Goal: Find specific fact: Find contact information

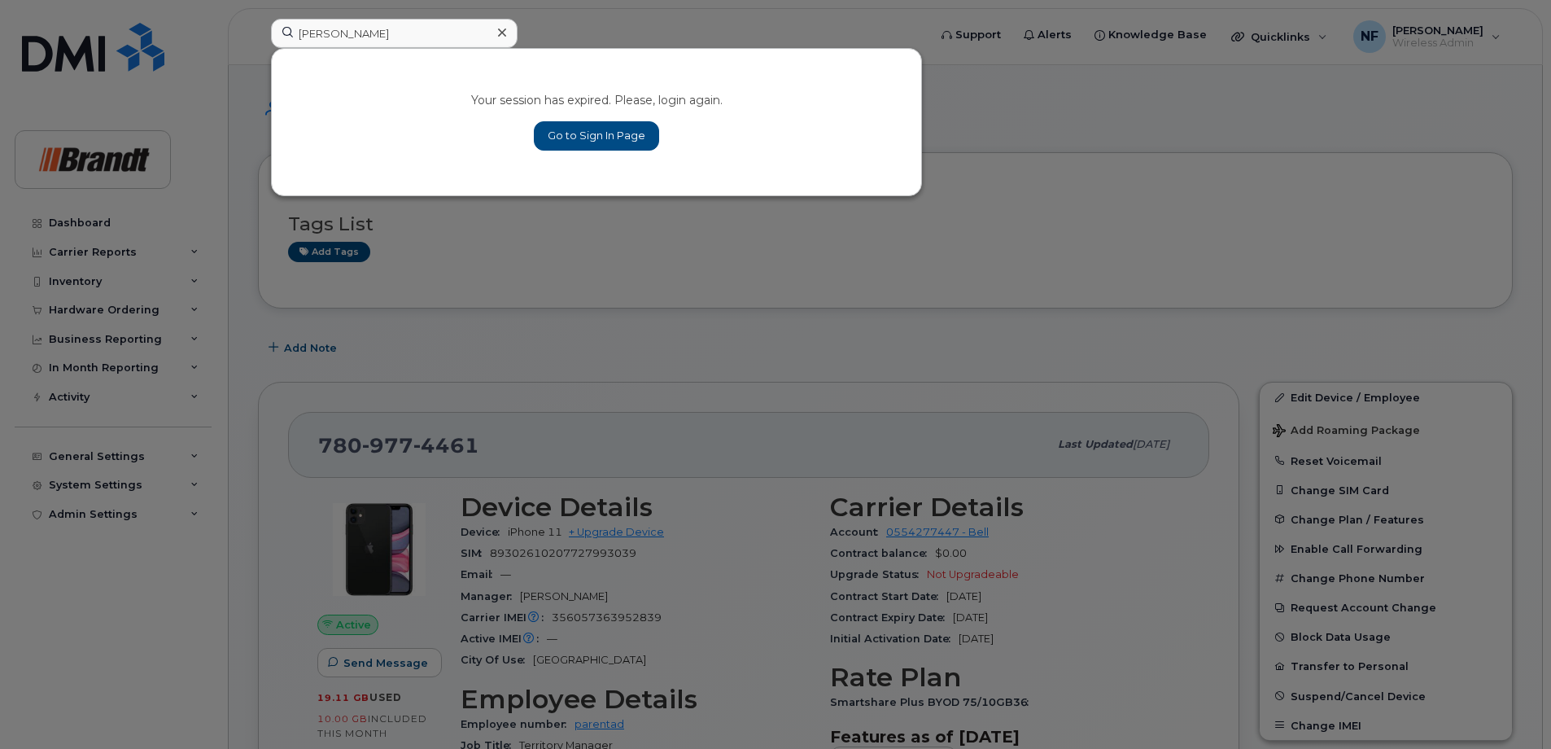
type input "justin ma"
click at [571, 144] on link "Go to Sign In Page" at bounding box center [596, 135] width 125 height 29
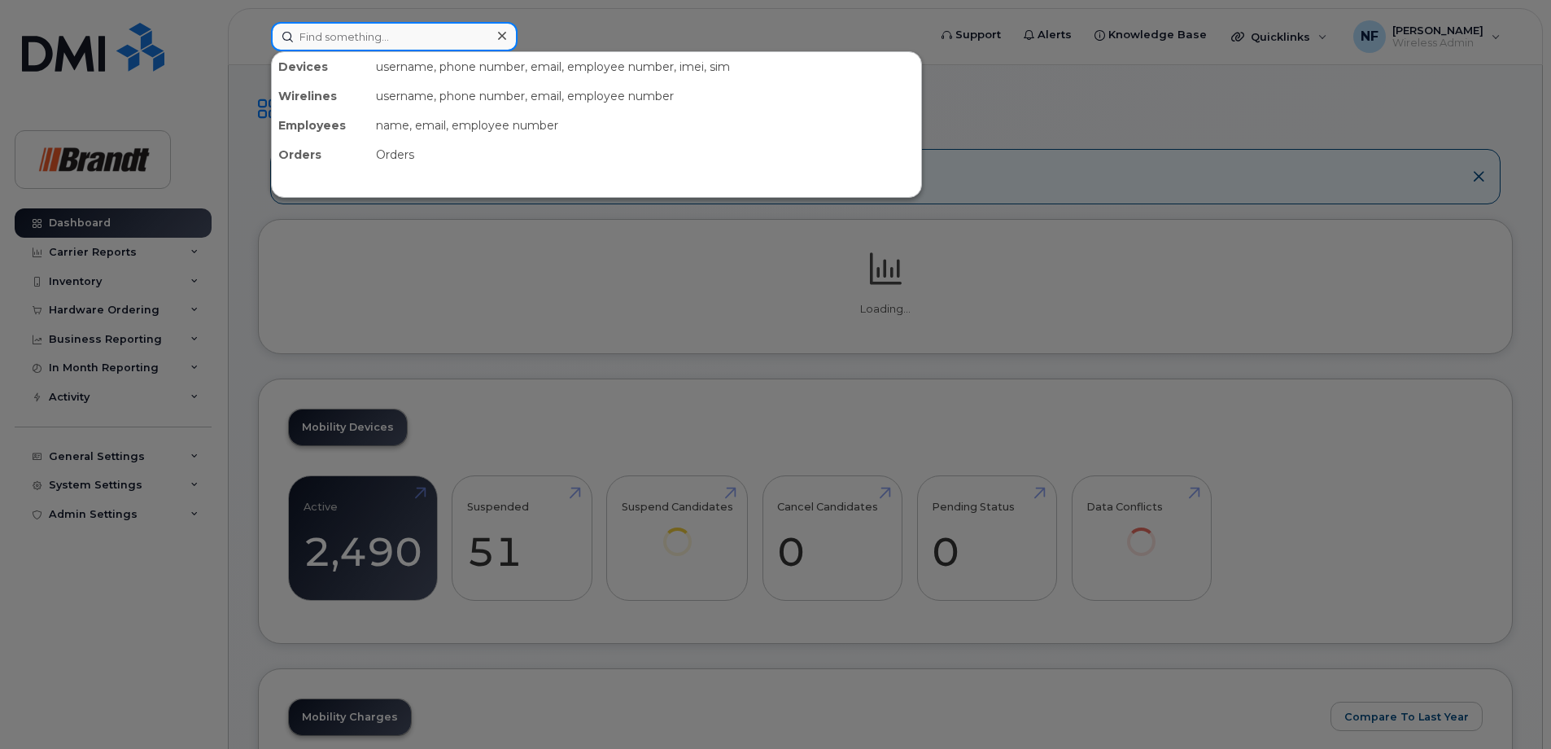
click at [435, 47] on input at bounding box center [394, 36] width 247 height 29
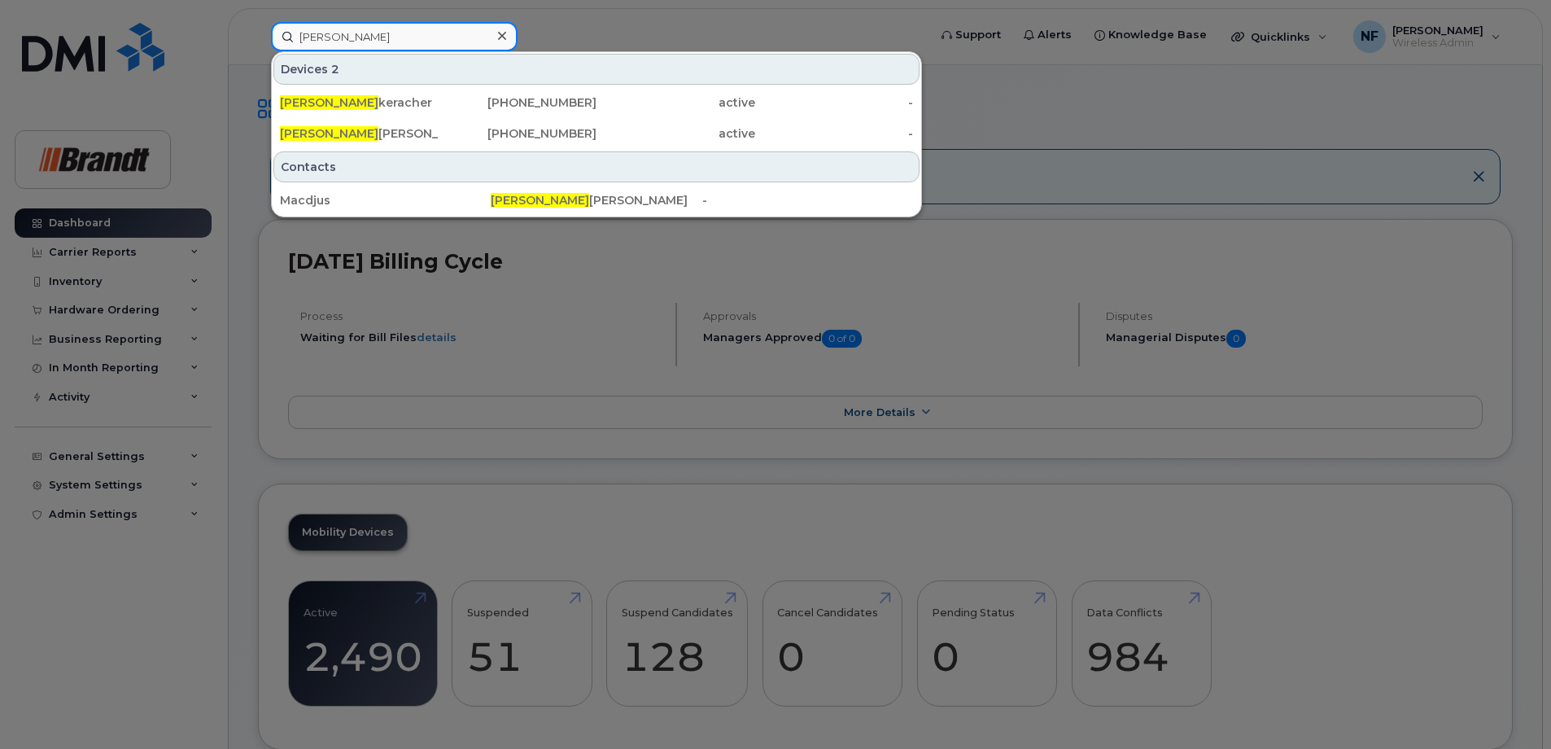
type input "justin mac"
click at [453, 101] on div "306-519-0631" at bounding box center [518, 102] width 159 height 16
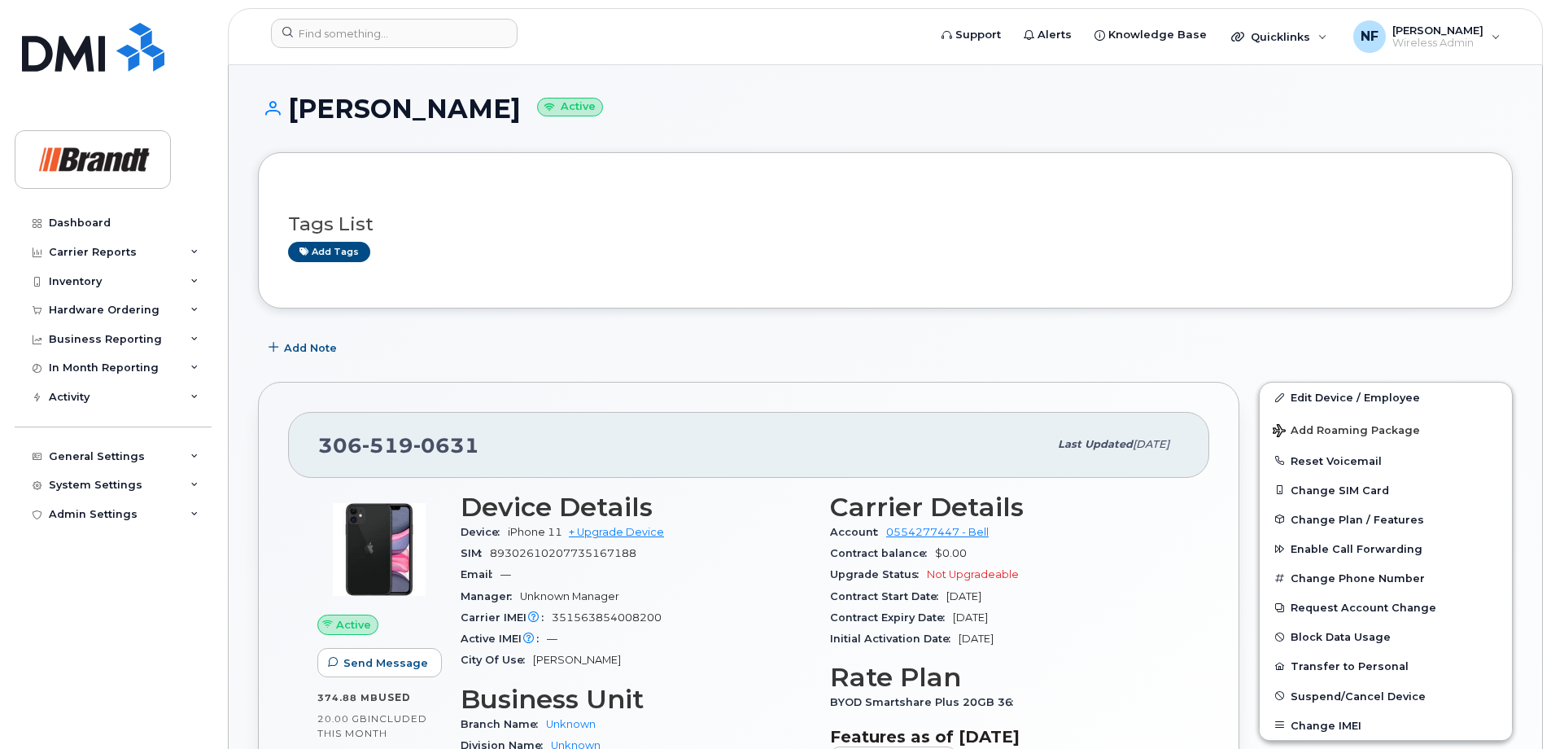
click at [463, 444] on span "0631" at bounding box center [446, 445] width 66 height 24
copy span "306 519 0631"
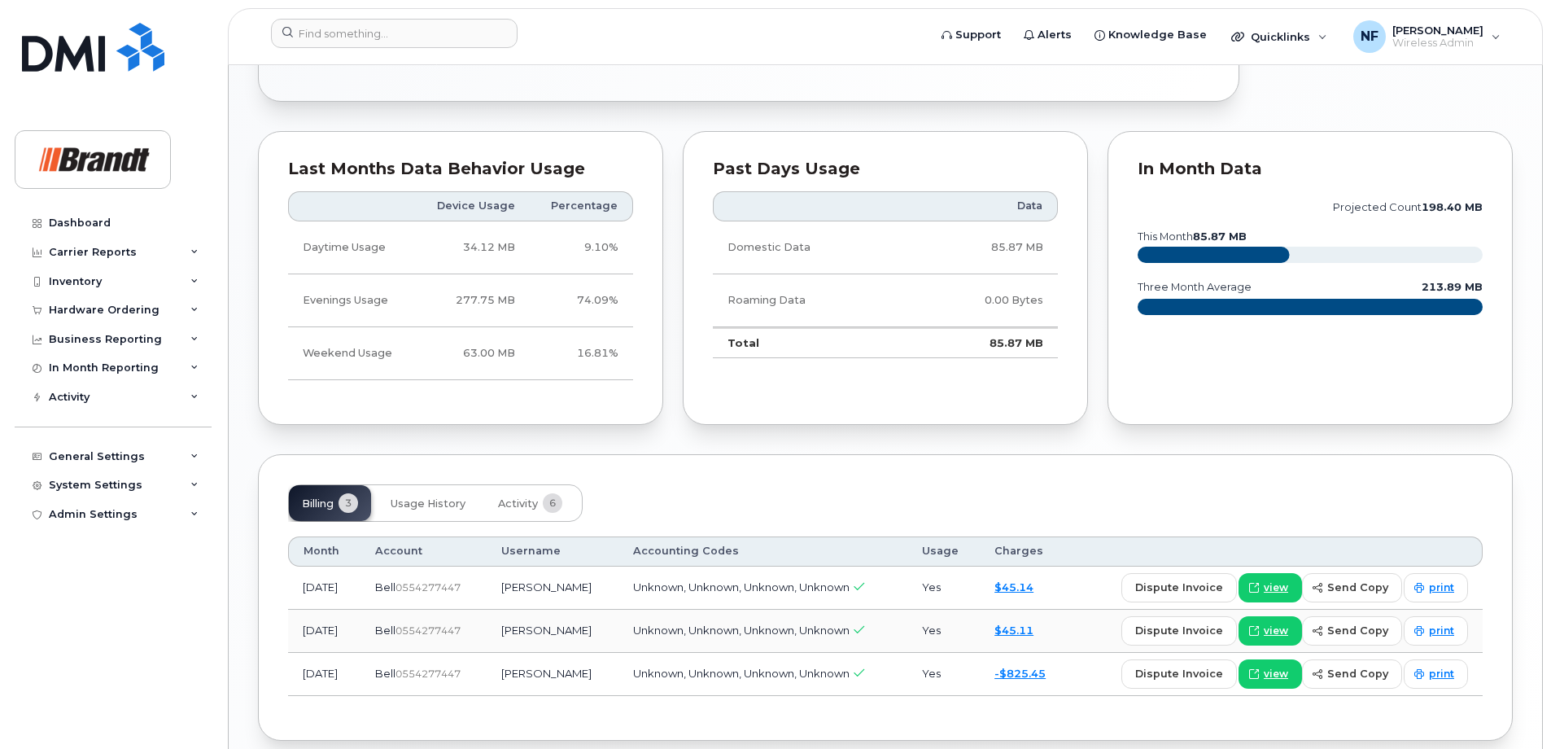
scroll to position [887, 0]
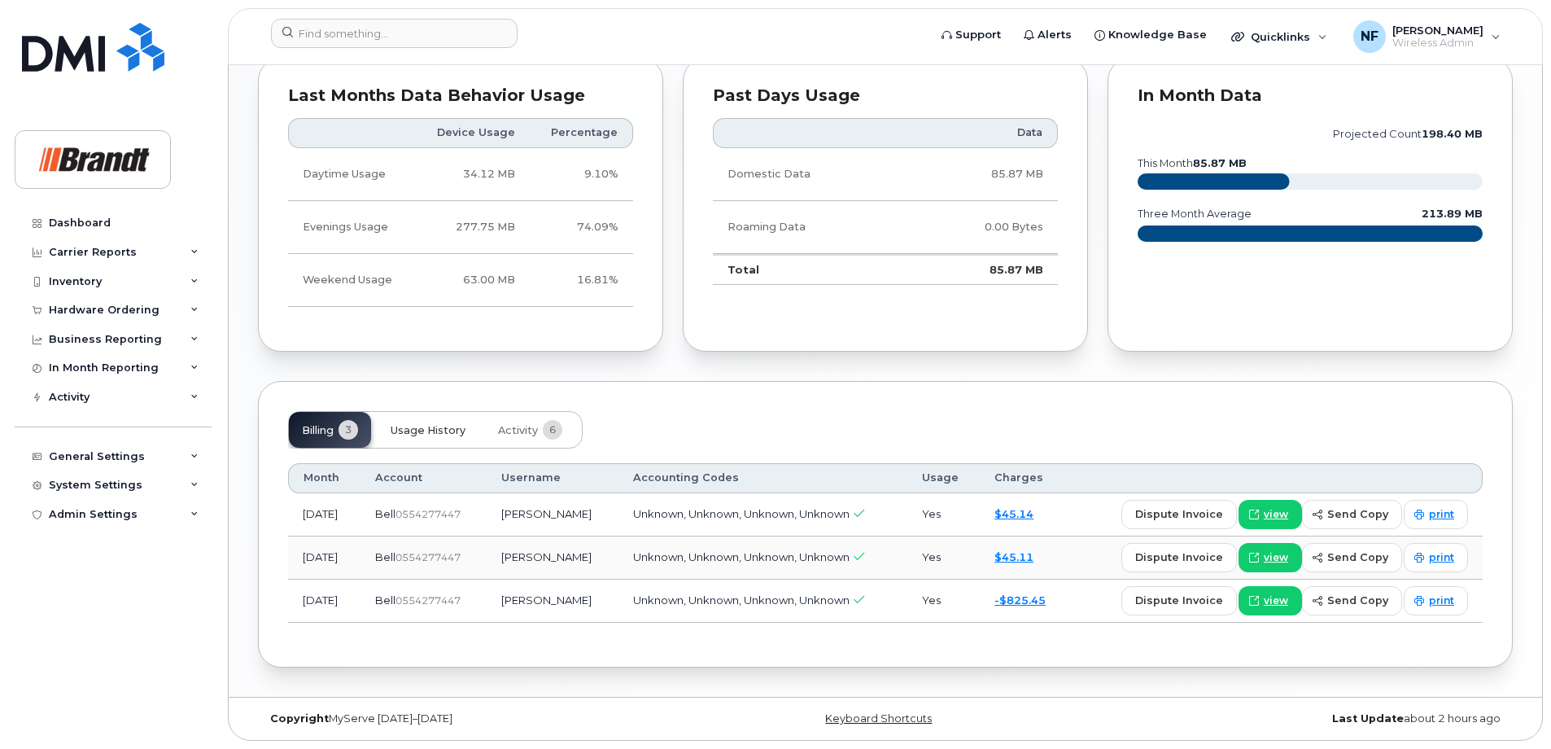
click at [452, 434] on span "Usage History" at bounding box center [428, 430] width 75 height 13
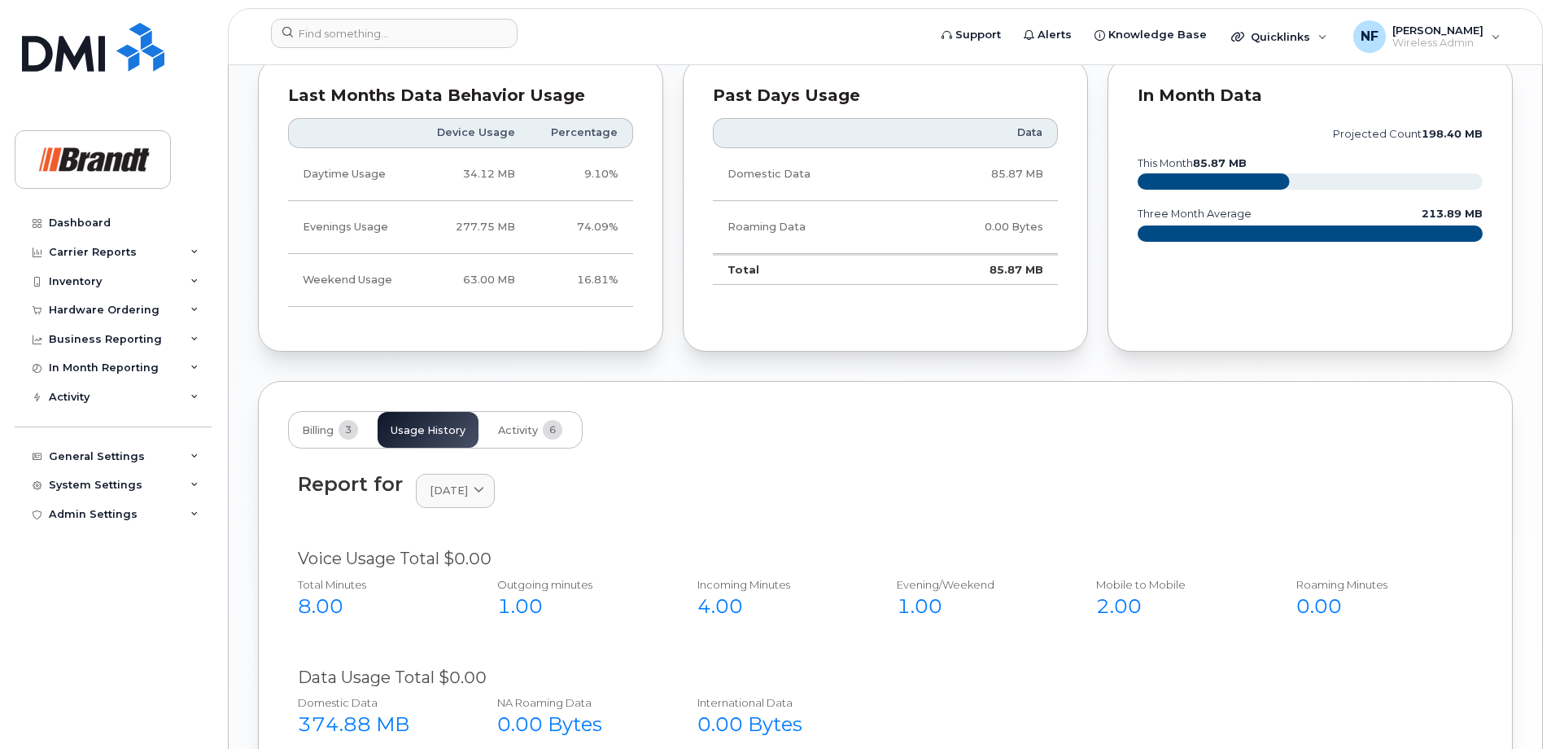
scroll to position [1131, 0]
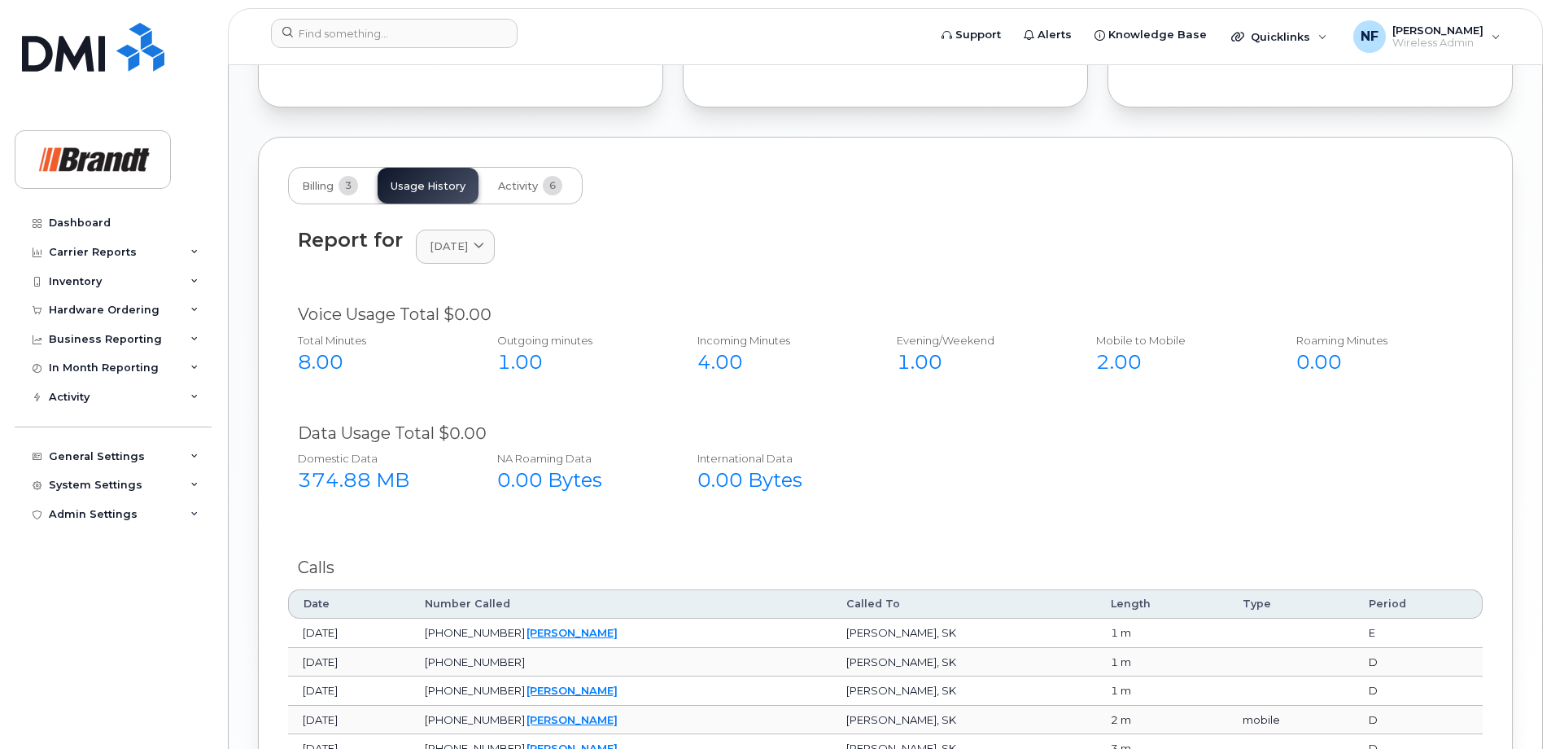
click at [468, 243] on span "[DATE]" at bounding box center [449, 245] width 38 height 15
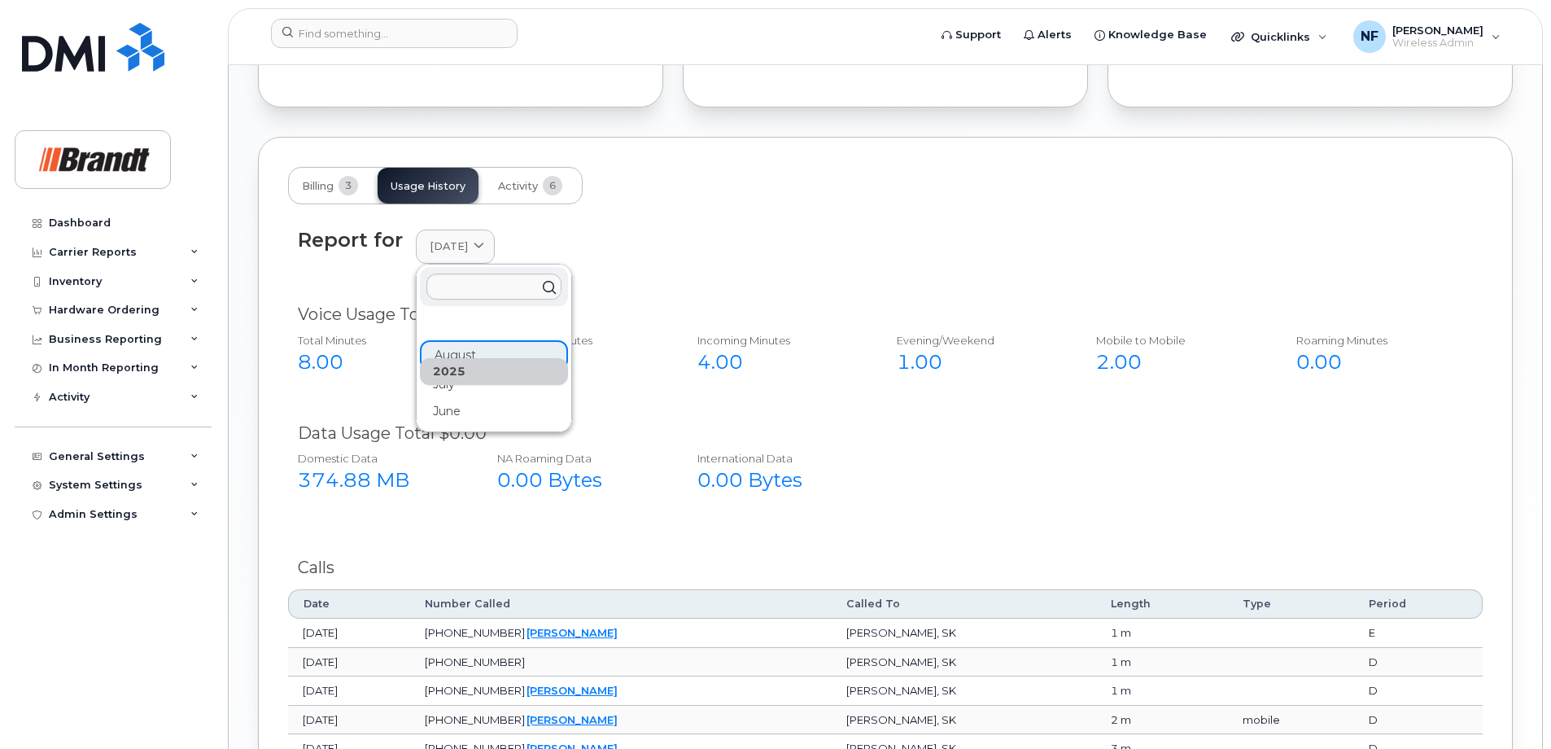
click at [636, 265] on div "Report for August 2025 2025 August July June" at bounding box center [885, 256] width 1195 height 74
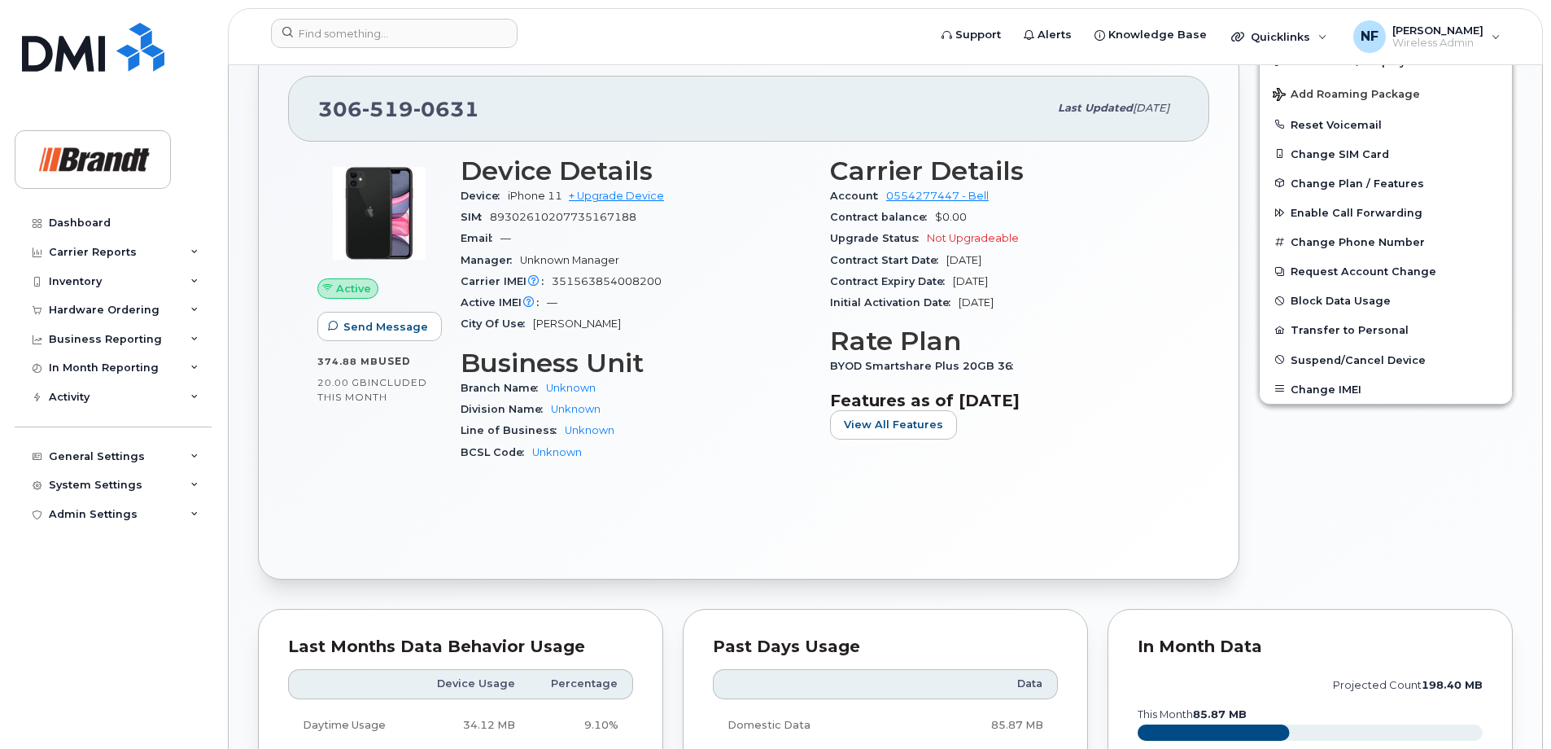
scroll to position [11, 0]
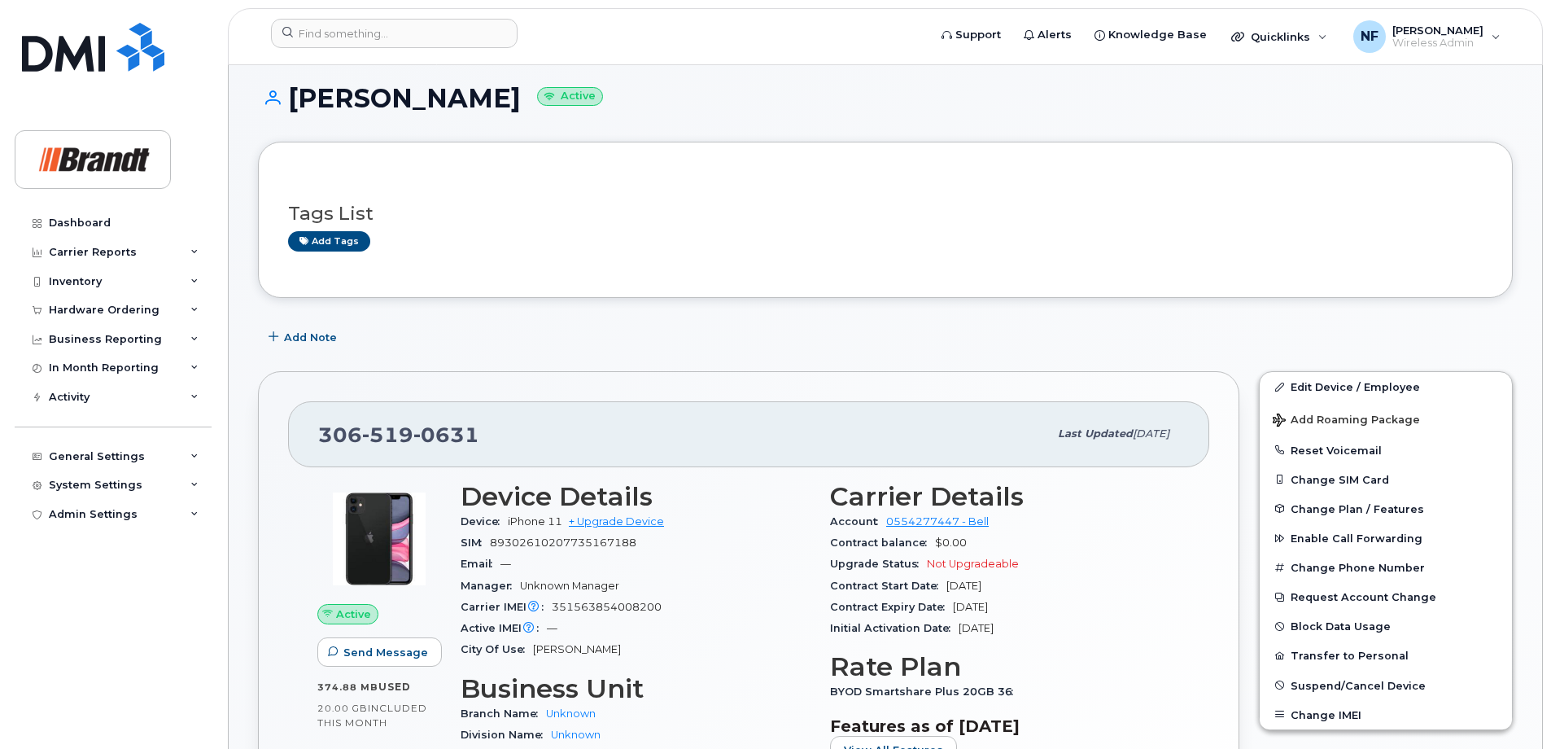
click at [413, 432] on span "519" at bounding box center [446, 434] width 66 height 24
copy span "306 519 0631"
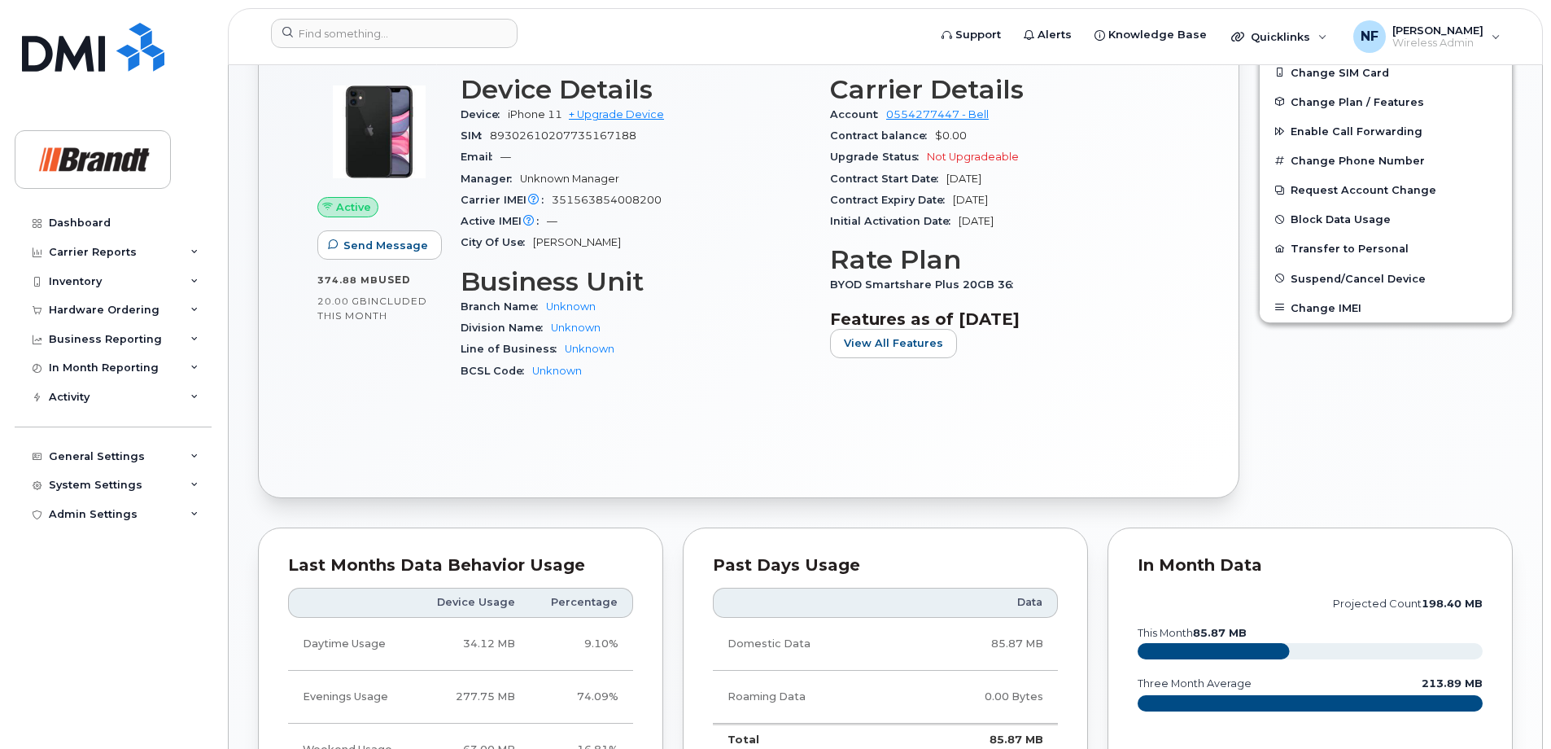
scroll to position [92, 0]
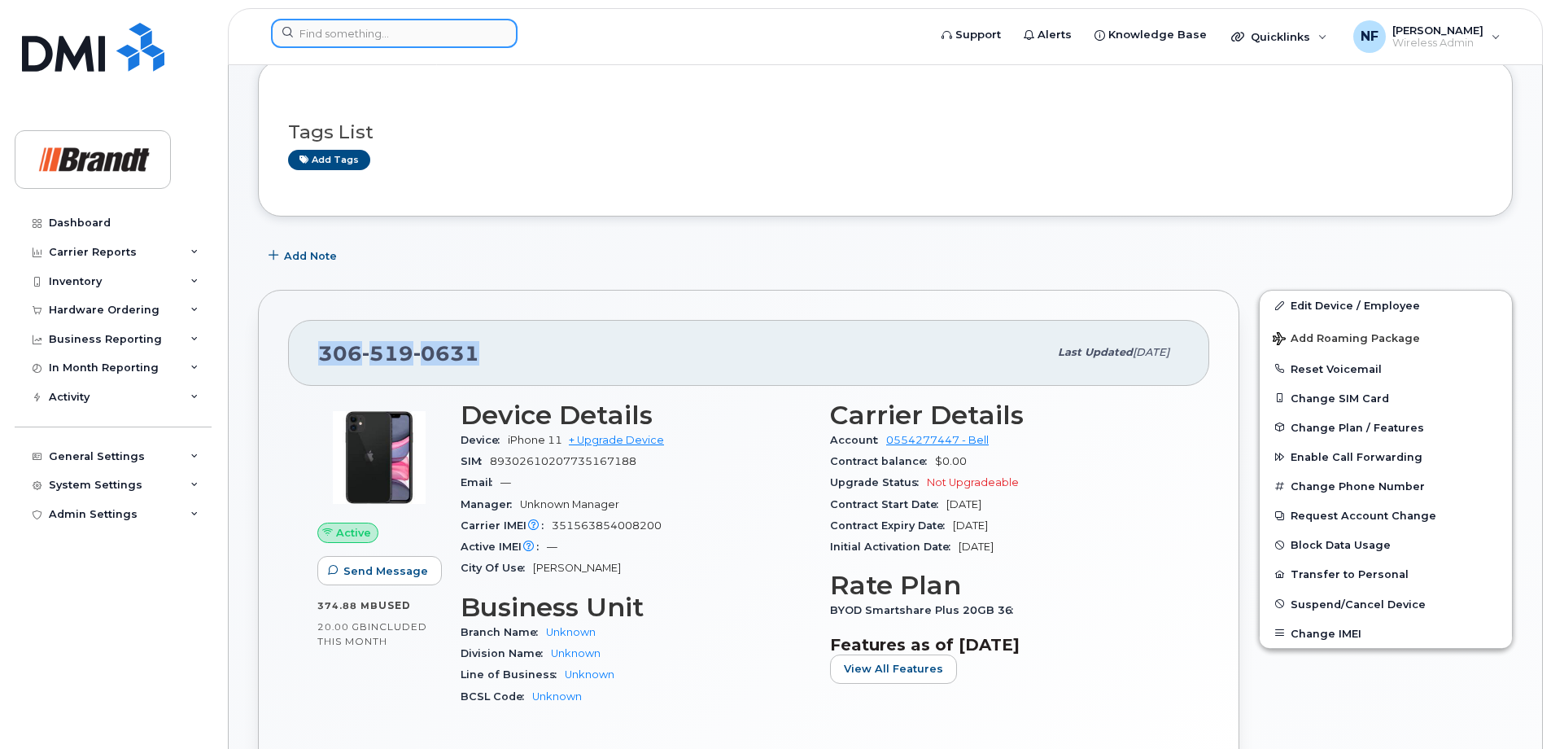
click at [453, 44] on input at bounding box center [394, 33] width 247 height 29
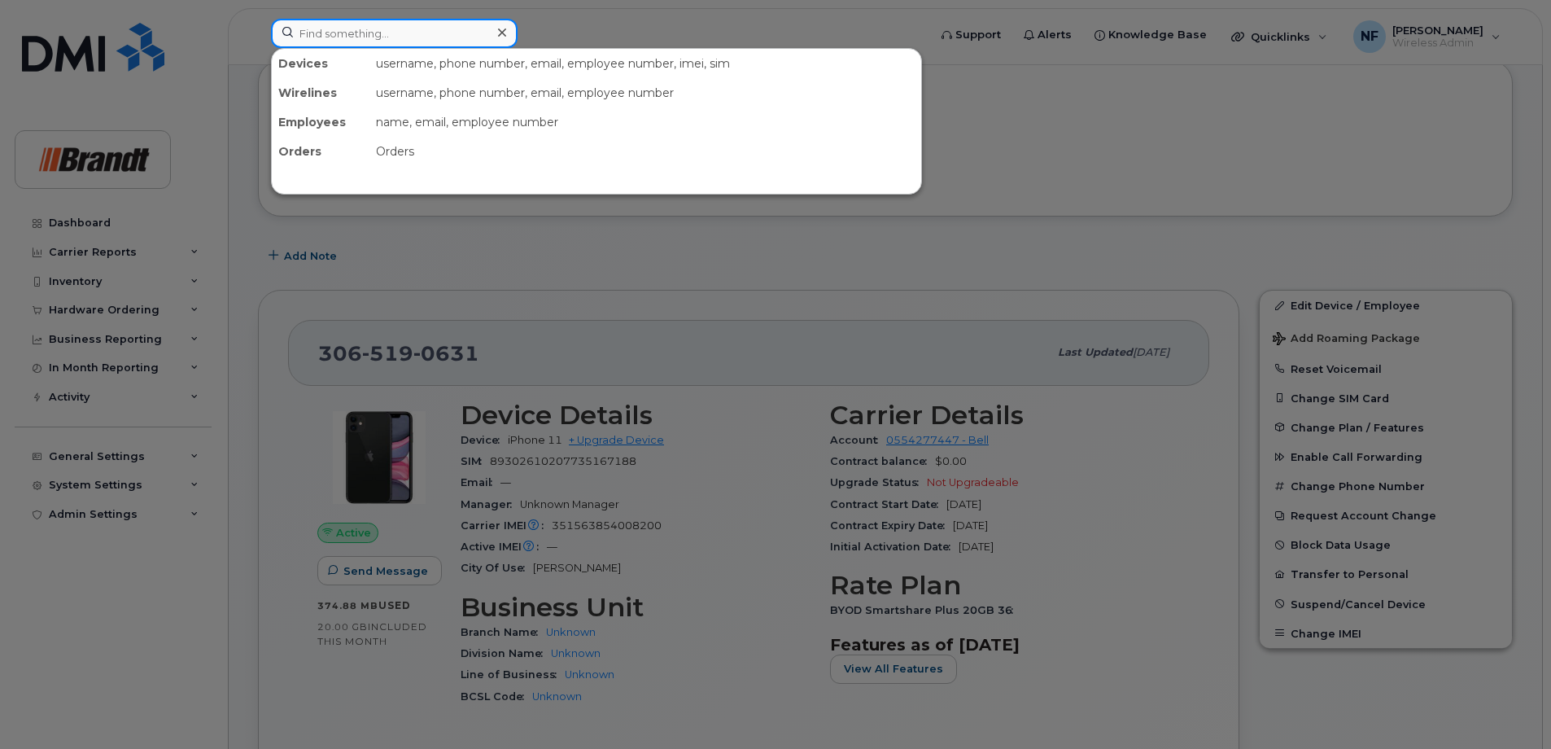
type input "o"
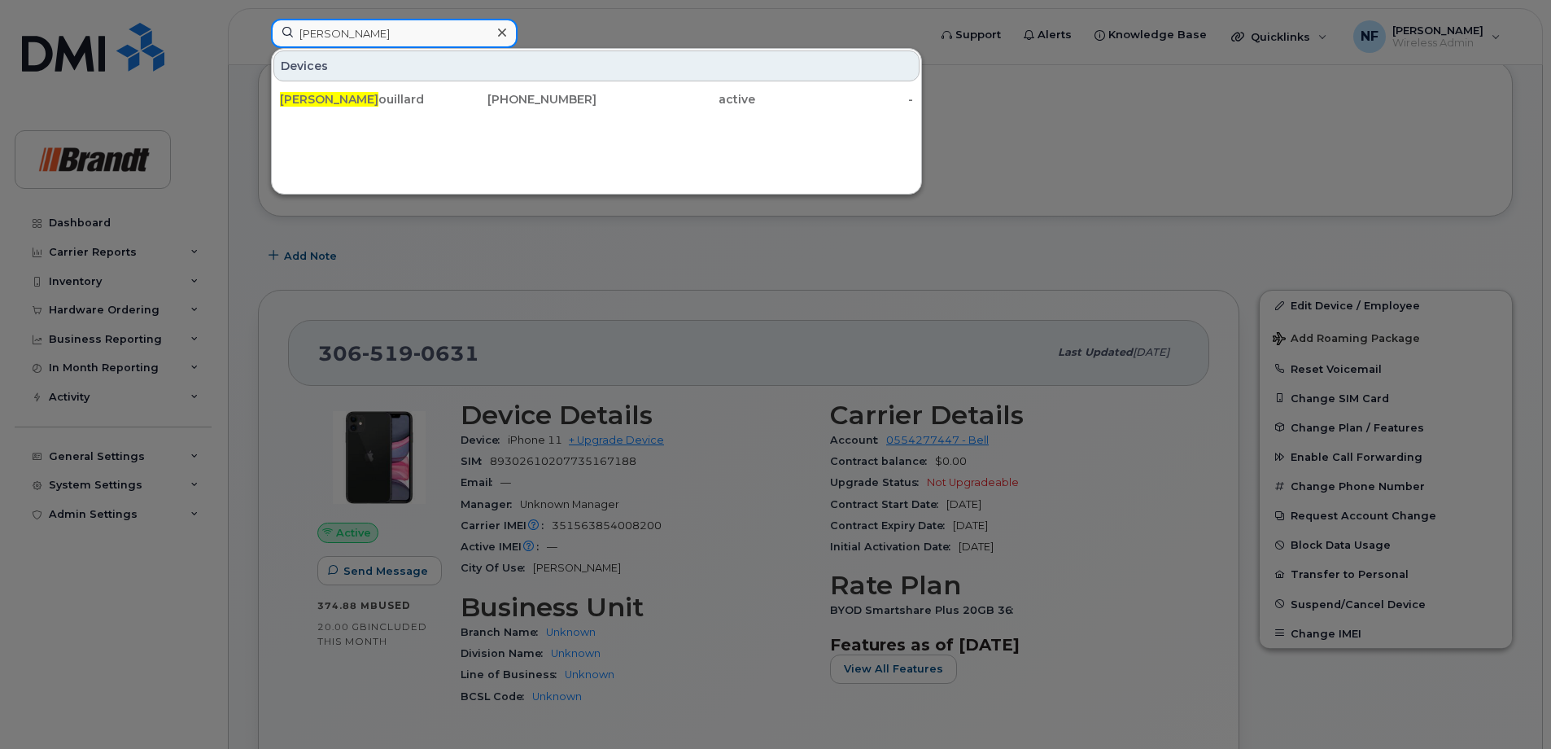
type input "noah f"
click at [454, 103] on div "306-520-8374" at bounding box center [518, 99] width 159 height 16
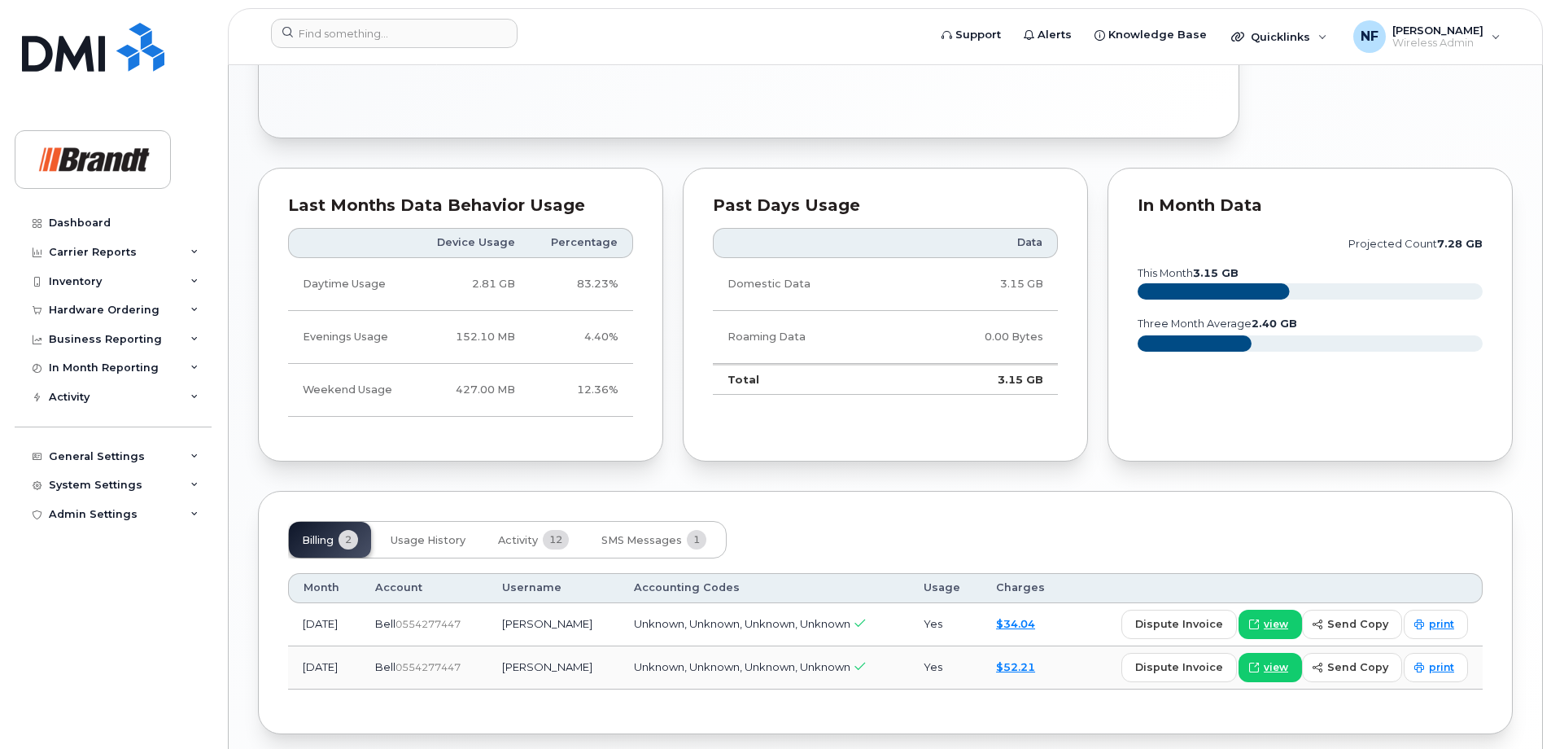
scroll to position [844, 0]
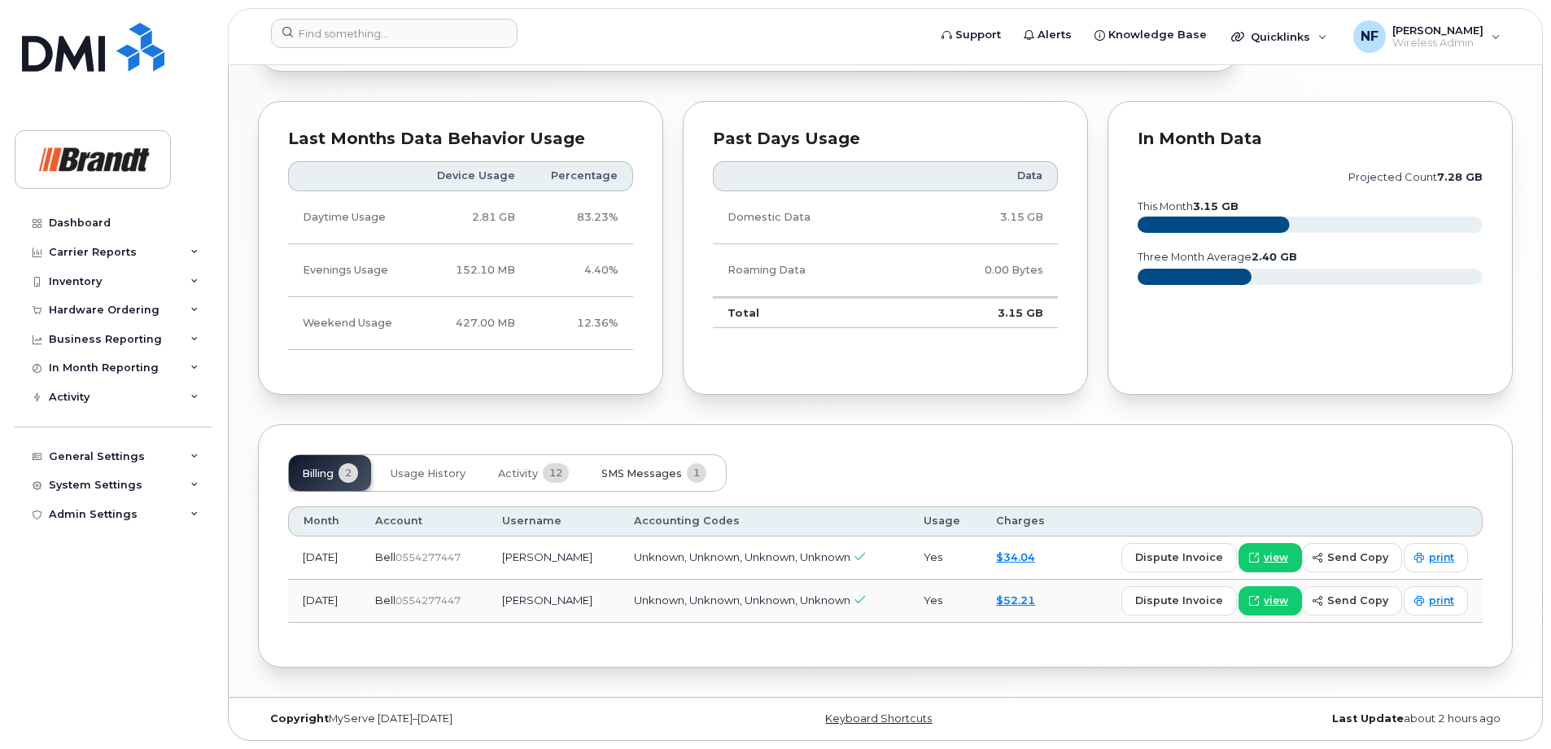
click at [628, 465] on button "SMS Messages 1" at bounding box center [653, 473] width 131 height 36
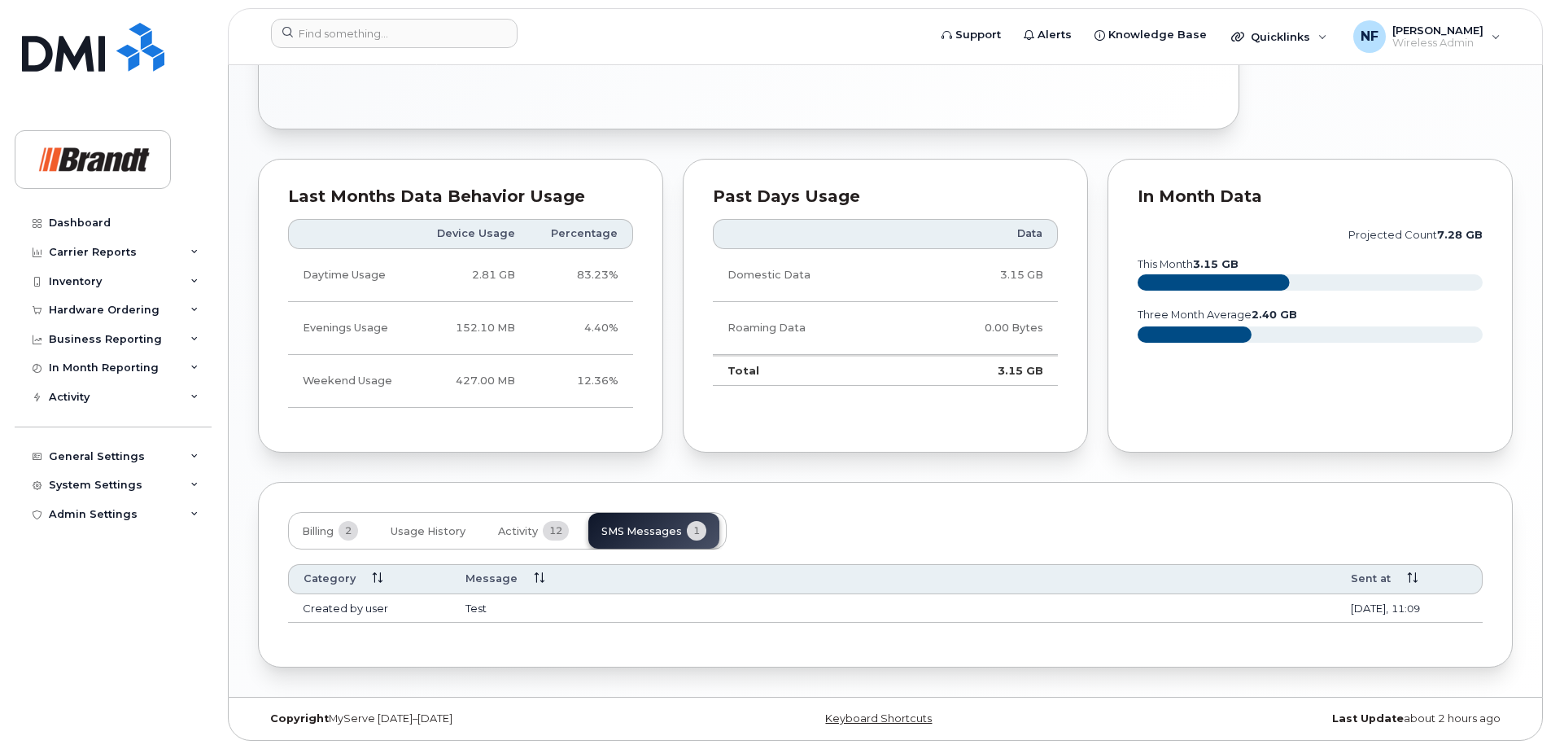
scroll to position [786, 0]
click at [545, 469] on div "Tags List Add tags Add Note 306 520 8374 Last updated Aug 11, 2025 Active Send …" at bounding box center [885, 17] width 1255 height 1302
drag, startPoint x: 431, startPoint y: 528, endPoint x: 576, endPoint y: 469, distance: 157.4
click at [431, 528] on span "Usage History" at bounding box center [428, 531] width 75 height 13
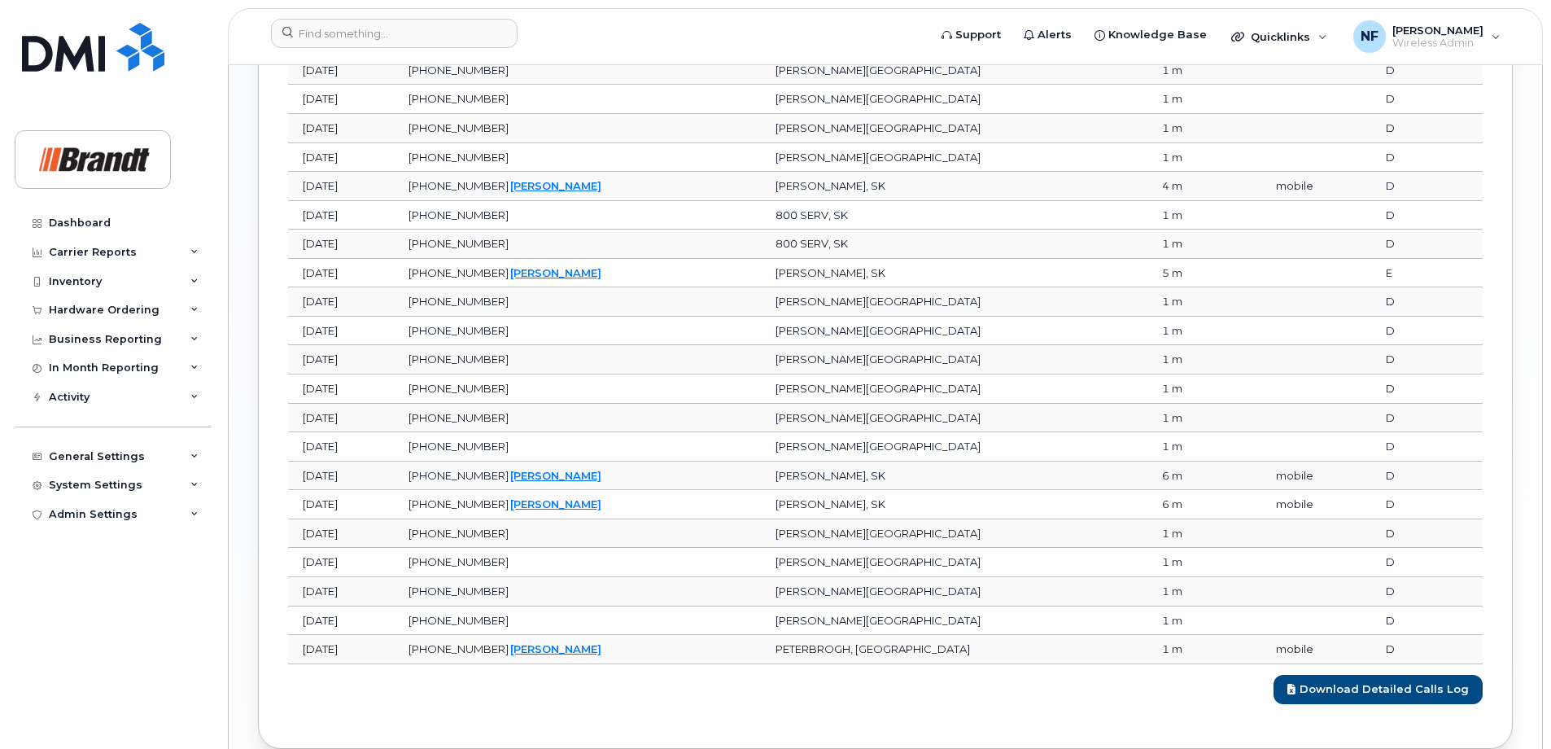
scroll to position [1700, 0]
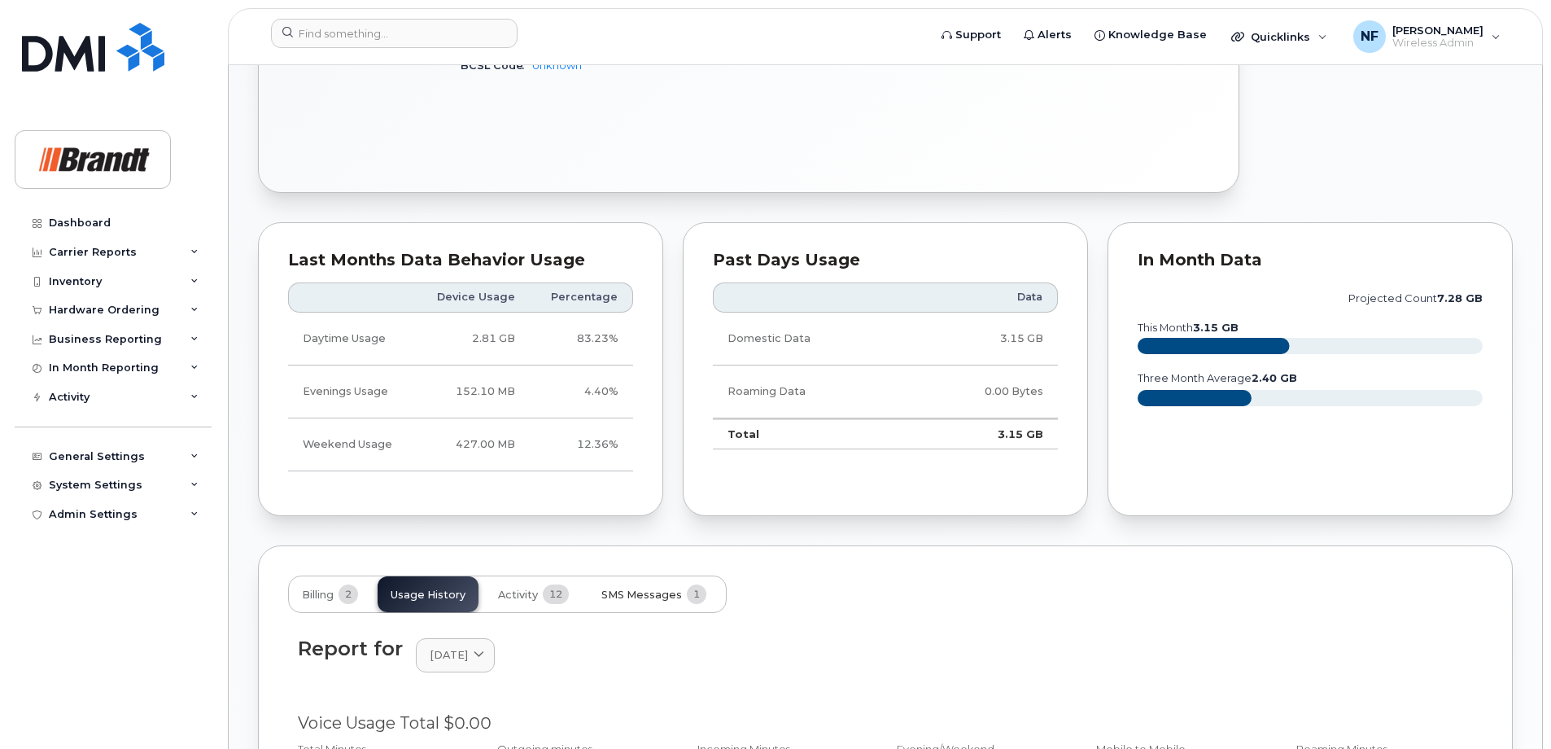
click at [625, 597] on span "SMS Messages" at bounding box center [642, 594] width 81 height 13
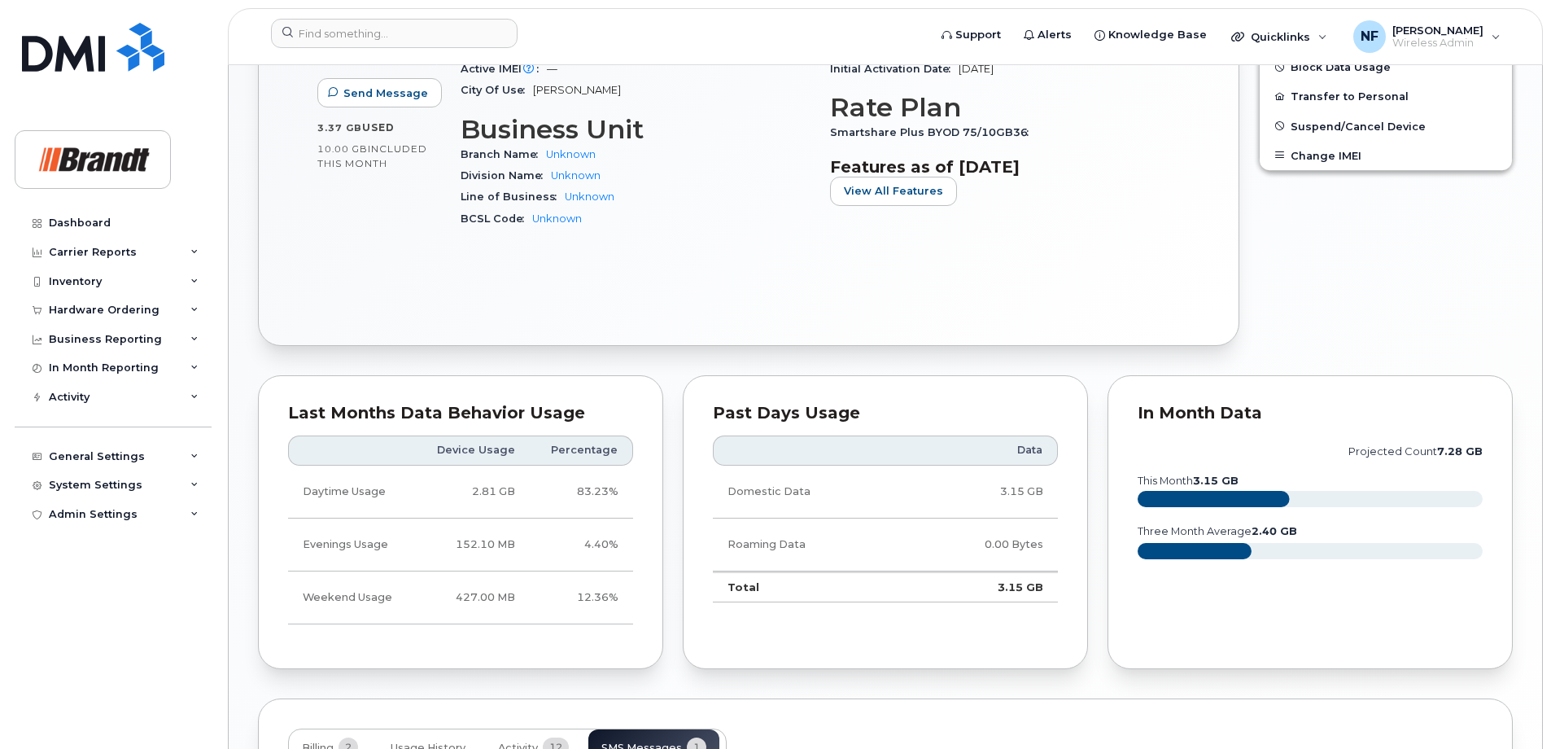
scroll to position [786, 0]
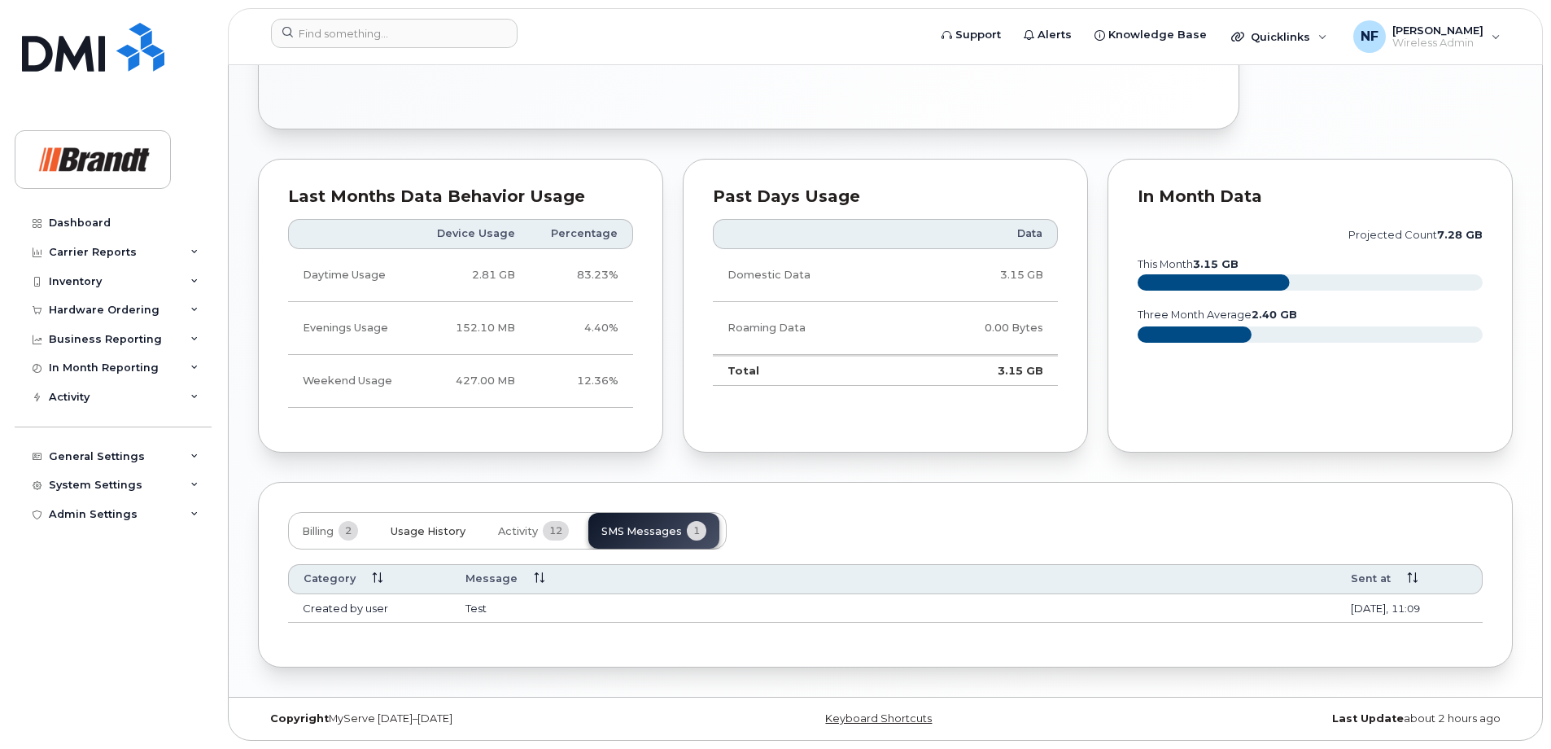
click at [421, 517] on button "Usage History" at bounding box center [428, 531] width 101 height 36
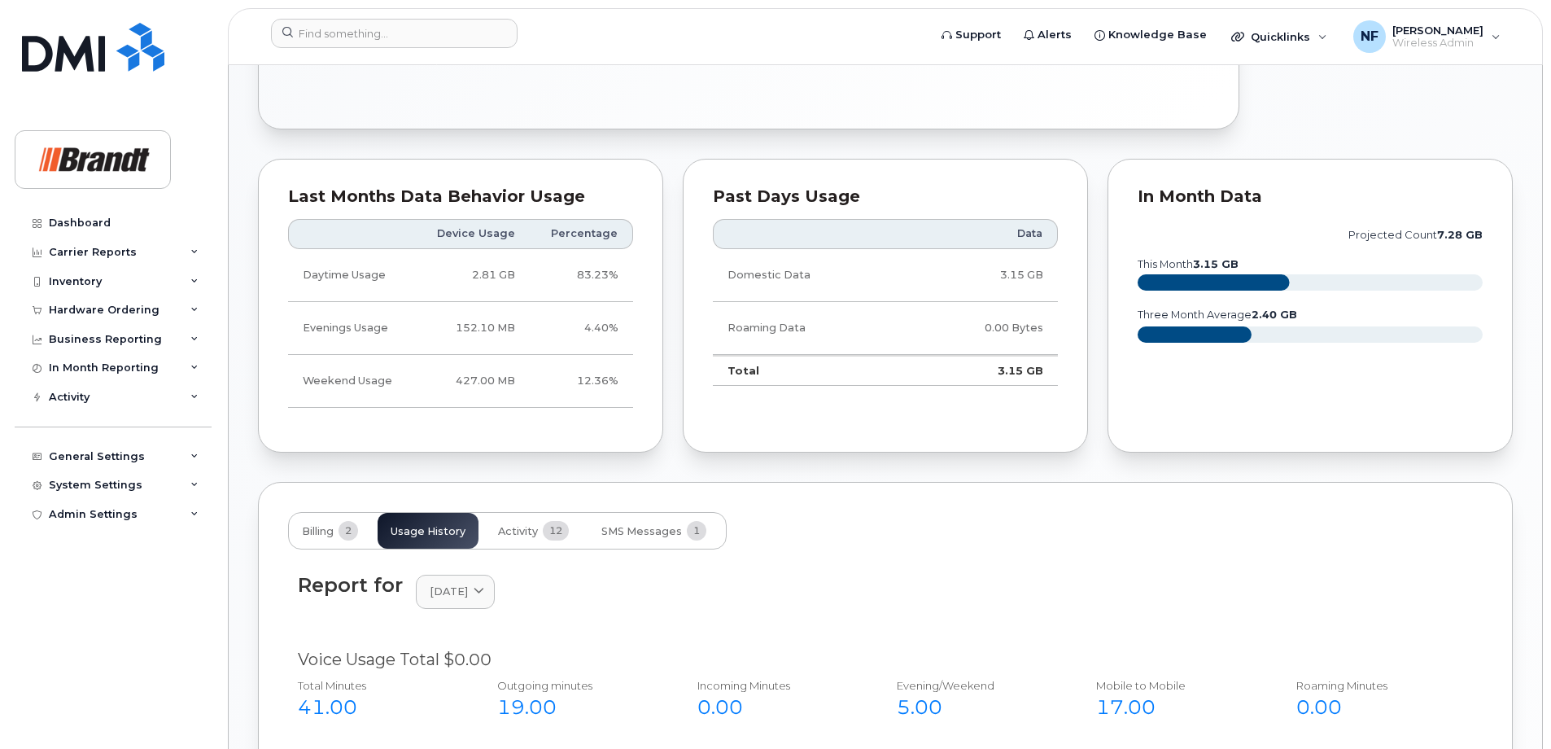
scroll to position [1112, 0]
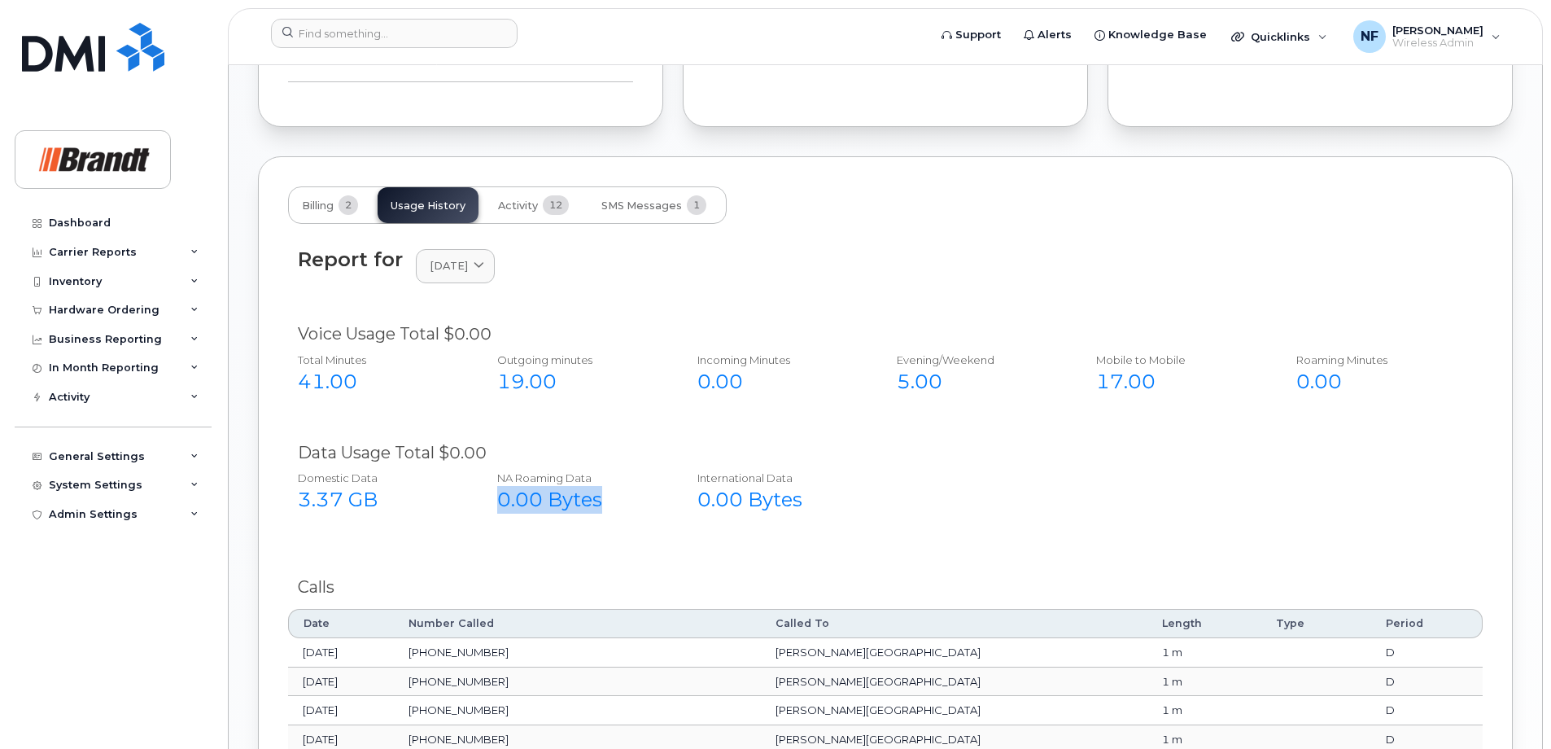
drag, startPoint x: 606, startPoint y: 505, endPoint x: 488, endPoint y: 494, distance: 117.7
click at [488, 494] on div "NA Roaming Data 0.00 Bytes" at bounding box center [579, 492] width 190 height 56
drag, startPoint x: 488, startPoint y: 494, endPoint x: 611, endPoint y: 521, distance: 125.8
click at [611, 521] on div "Domestic Data 3.37 GB NA Roaming Data 0.00 Bytes International Data 0.00 Bytes" at bounding box center [874, 497] width 1198 height 66
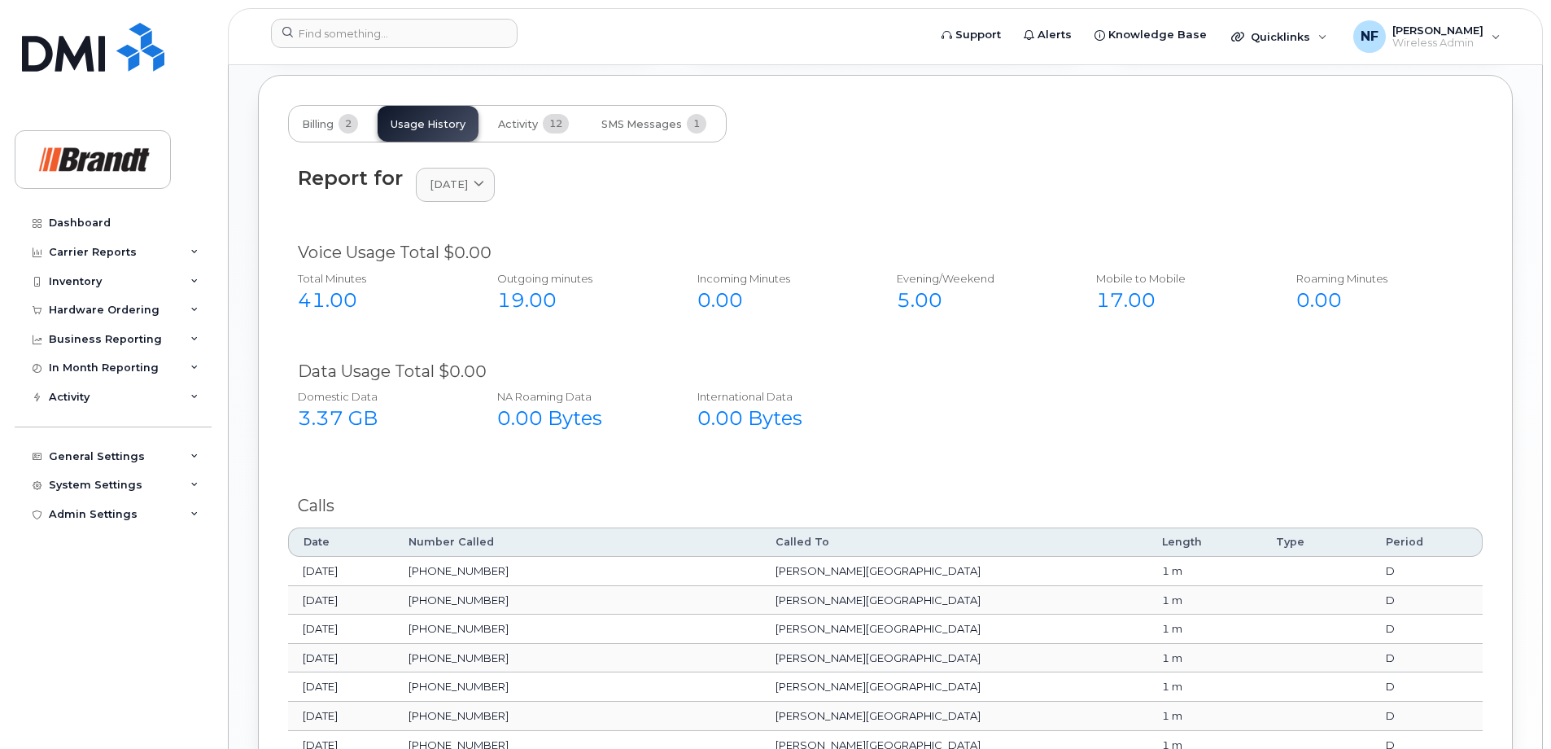
scroll to position [786, 0]
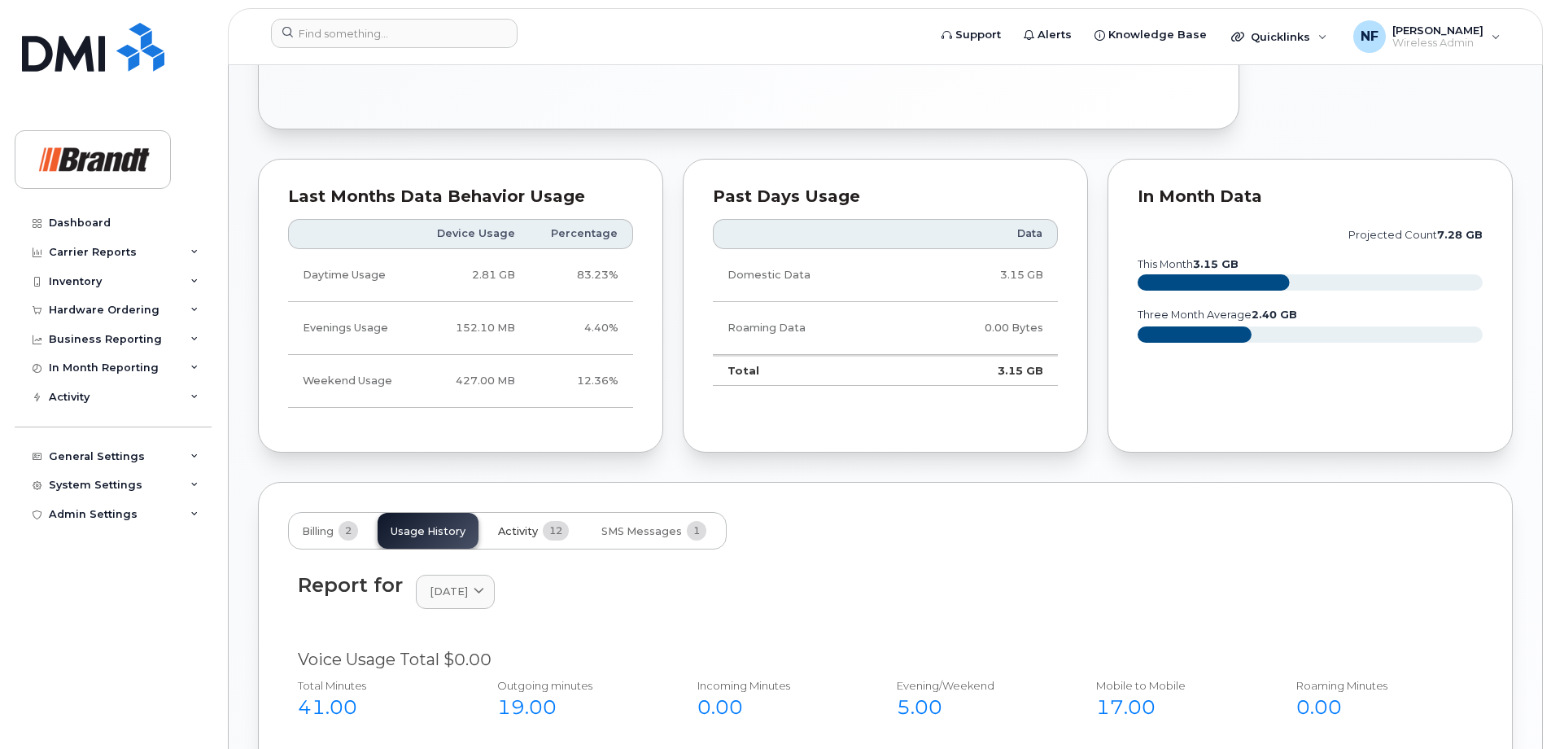
click at [560, 533] on span "12" at bounding box center [556, 531] width 26 height 20
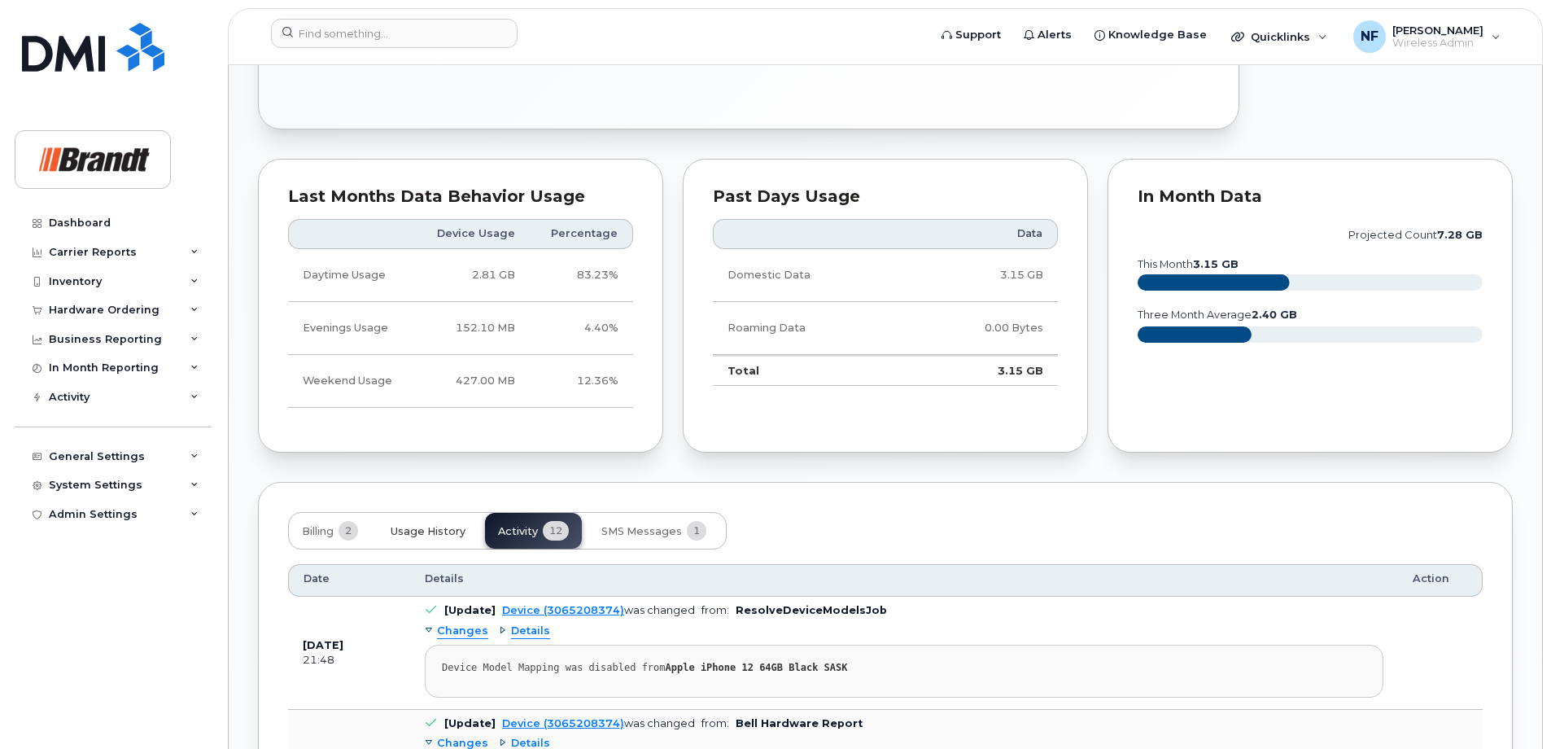
click at [448, 540] on button "Usage History" at bounding box center [428, 531] width 101 height 36
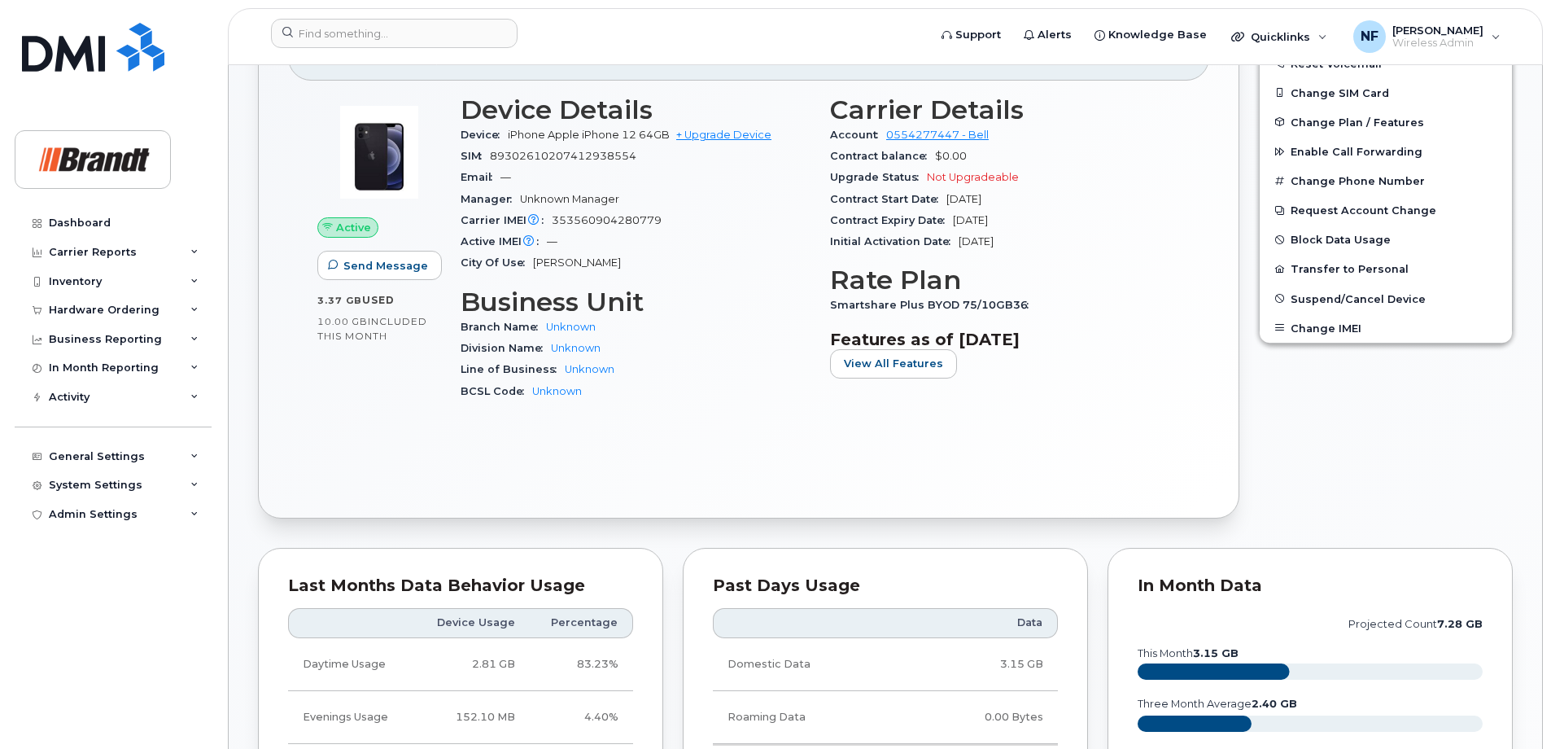
scroll to position [0, 0]
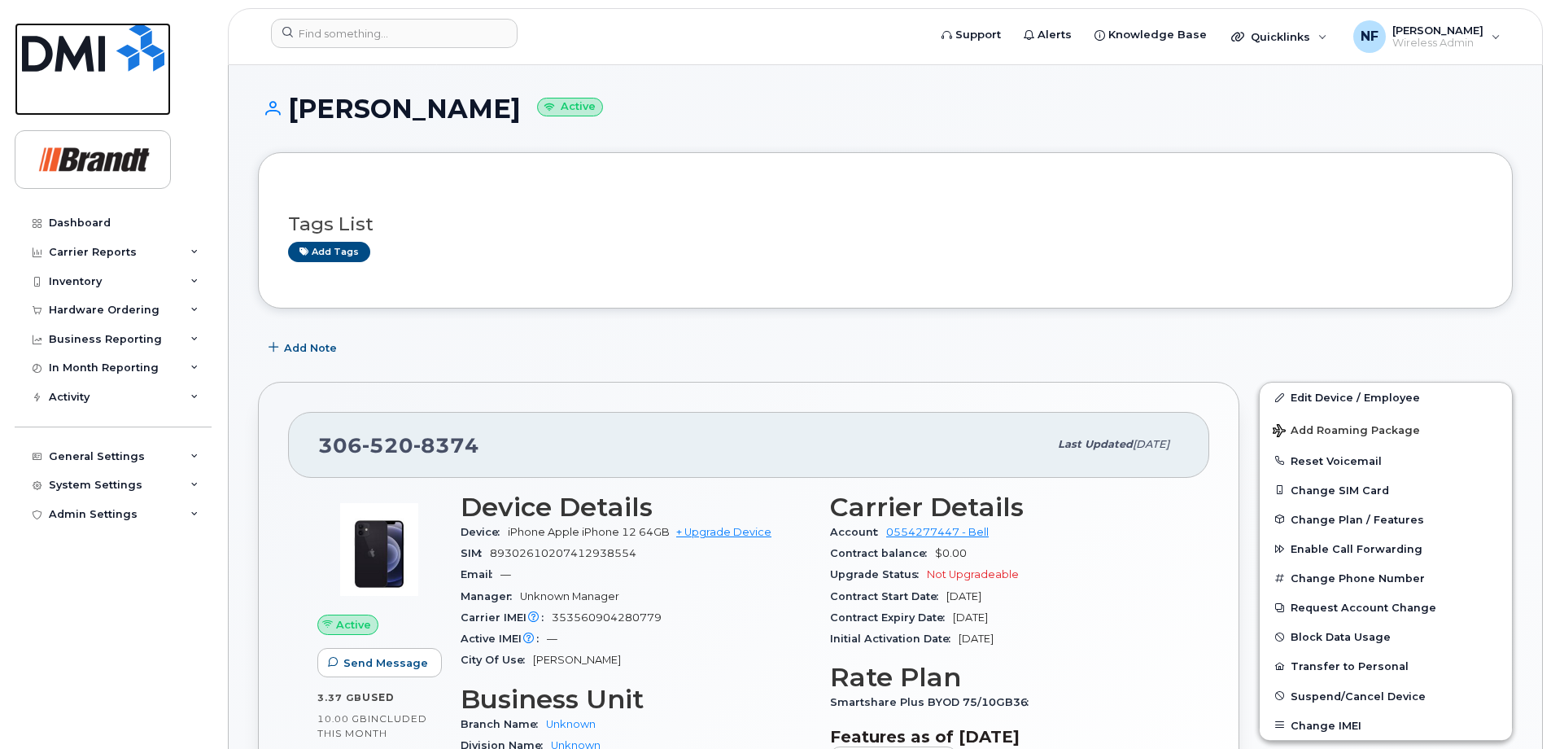
drag, startPoint x: 75, startPoint y: 64, endPoint x: 172, endPoint y: 137, distance: 121.0
click at [75, 64] on img at bounding box center [93, 47] width 142 height 49
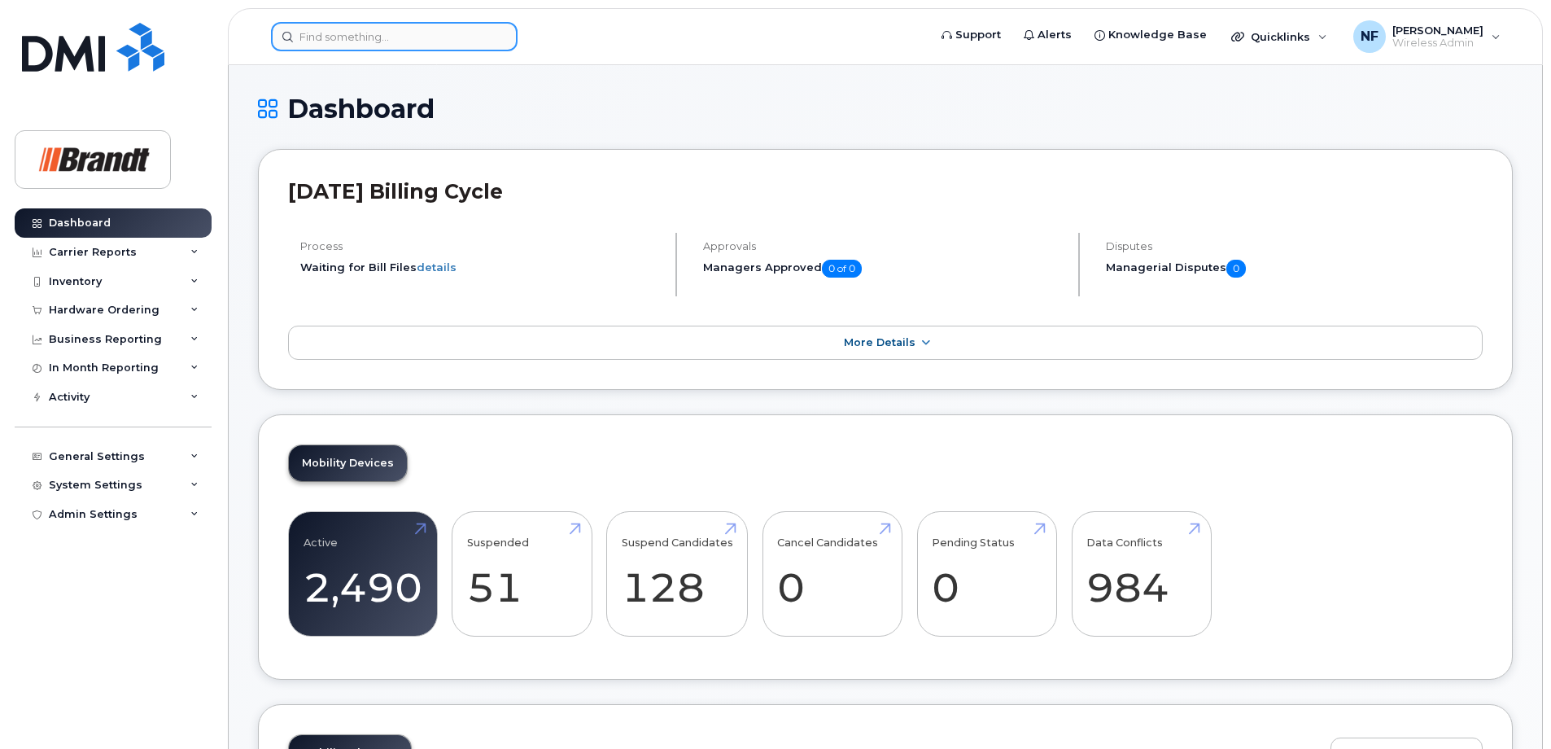
click at [375, 40] on input at bounding box center [394, 36] width 247 height 29
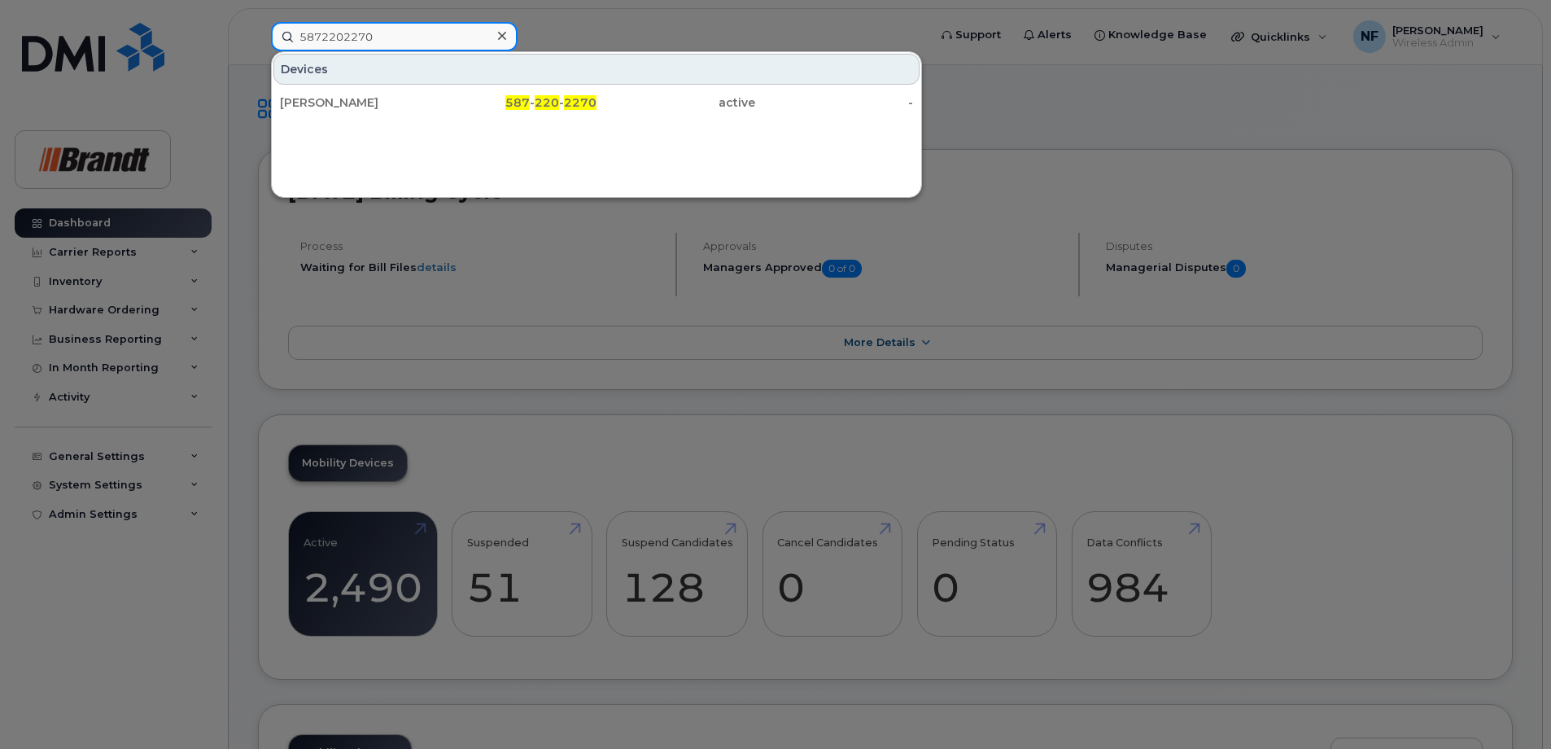
type input "5872202270"
click at [406, 98] on div "[PERSON_NAME]" at bounding box center [359, 102] width 159 height 16
